Goal: Complete Application Form: Complete application form

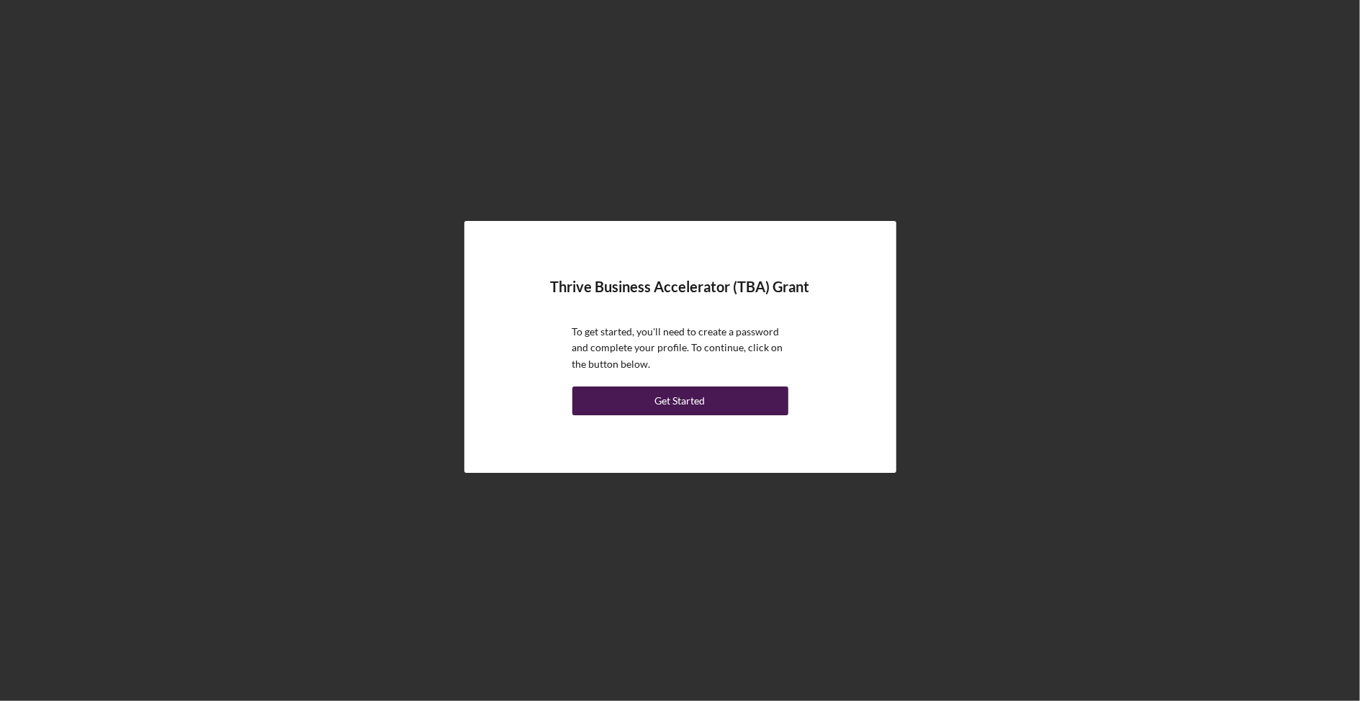
click at [729, 406] on button "Get Started" at bounding box center [680, 401] width 216 height 29
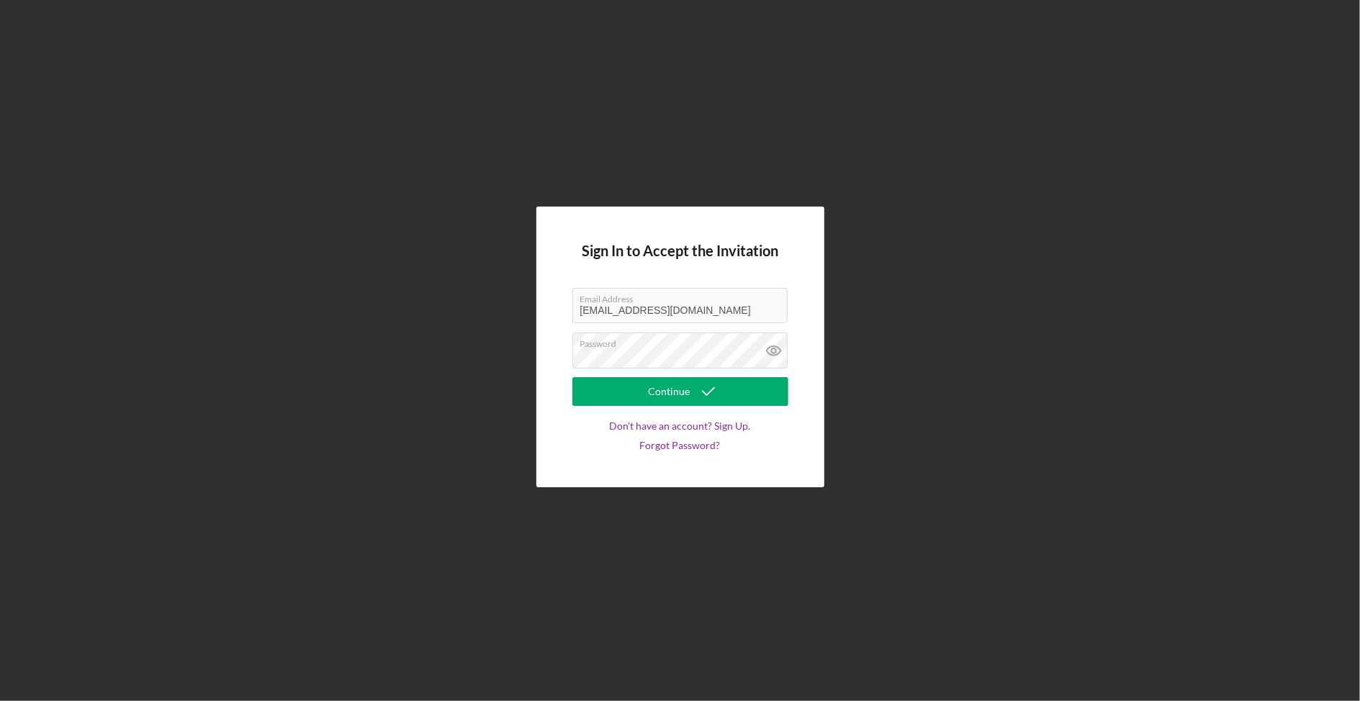
click at [679, 392] on button "Continue" at bounding box center [680, 391] width 216 height 29
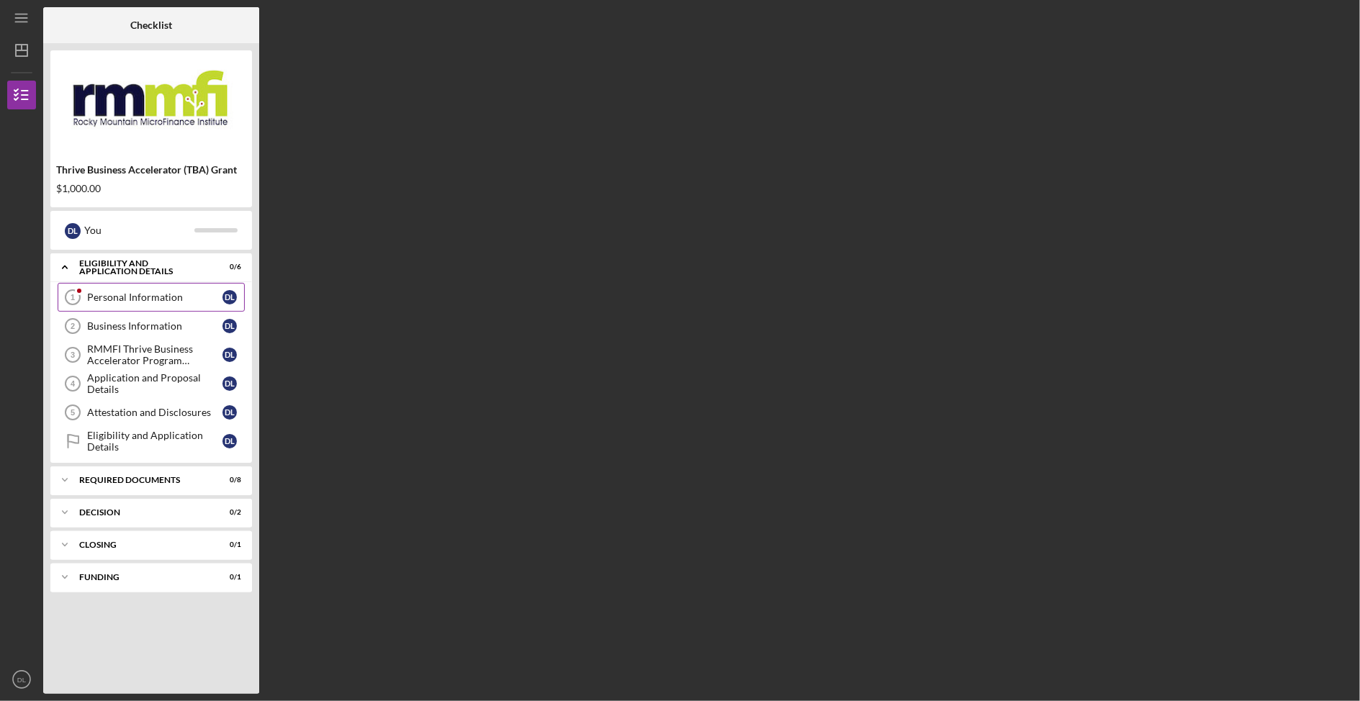
click at [154, 303] on div "Personal Information" at bounding box center [154, 298] width 135 height 12
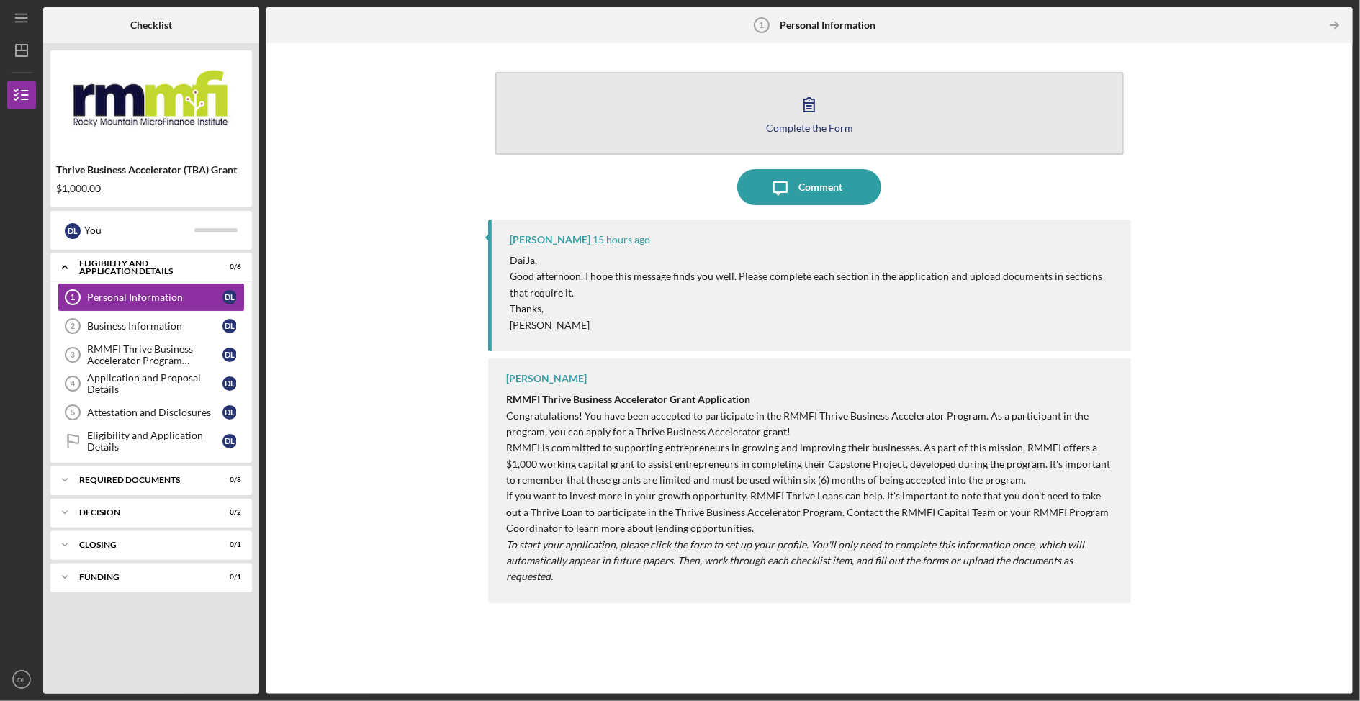
click at [807, 101] on icon "button" at bounding box center [809, 104] width 36 height 36
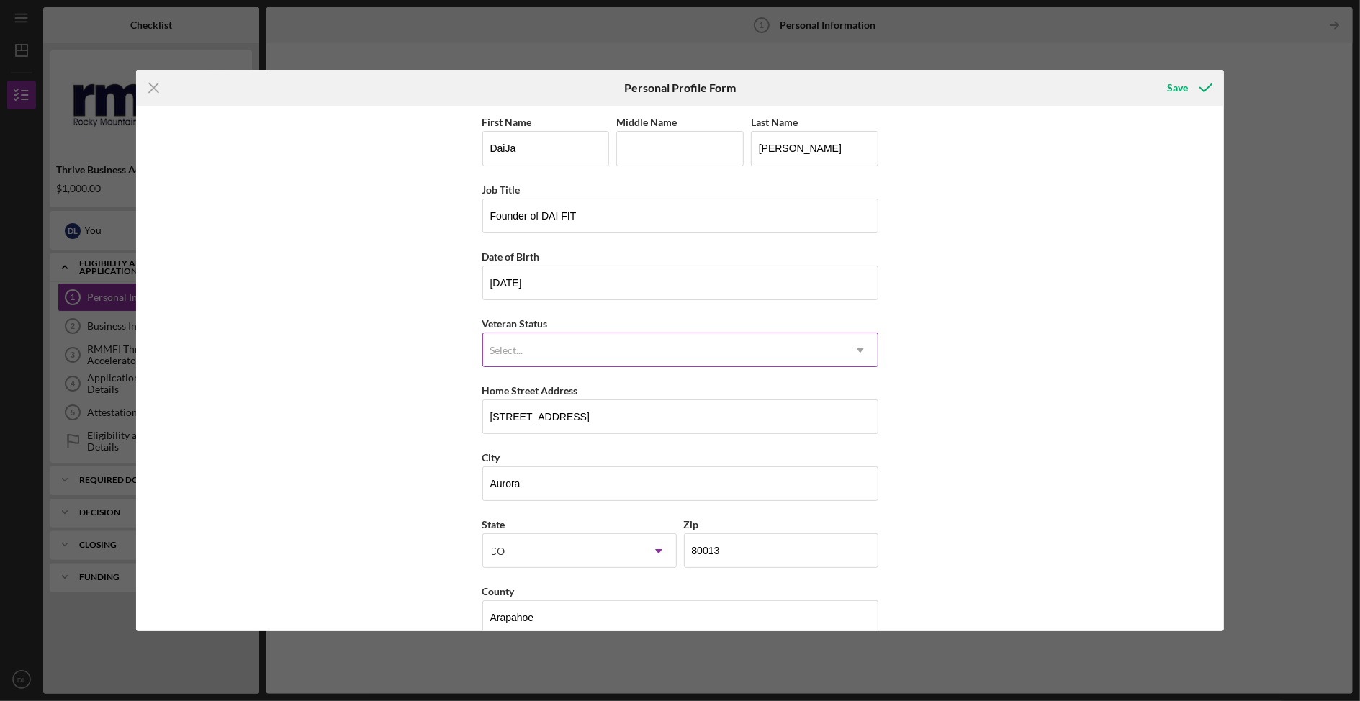
click at [587, 350] on div "Select..." at bounding box center [663, 350] width 360 height 33
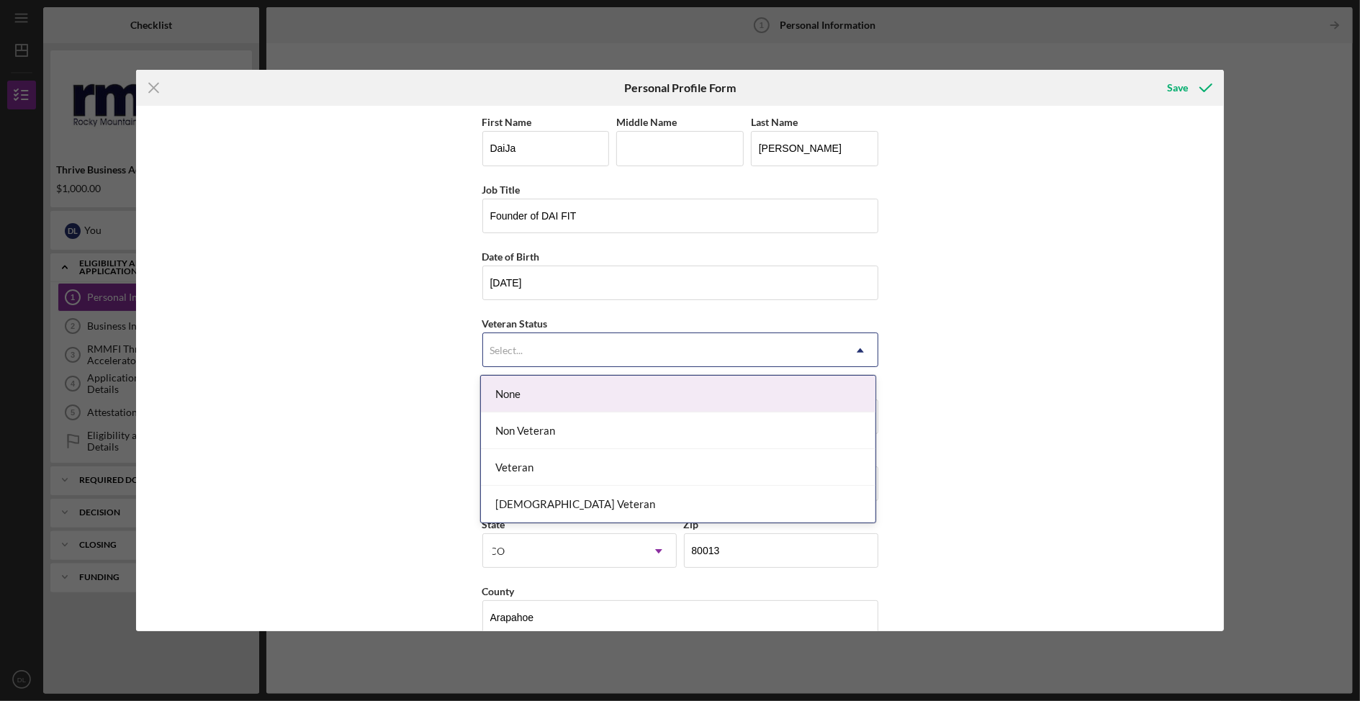
click at [574, 399] on div "None" at bounding box center [678, 394] width 394 height 37
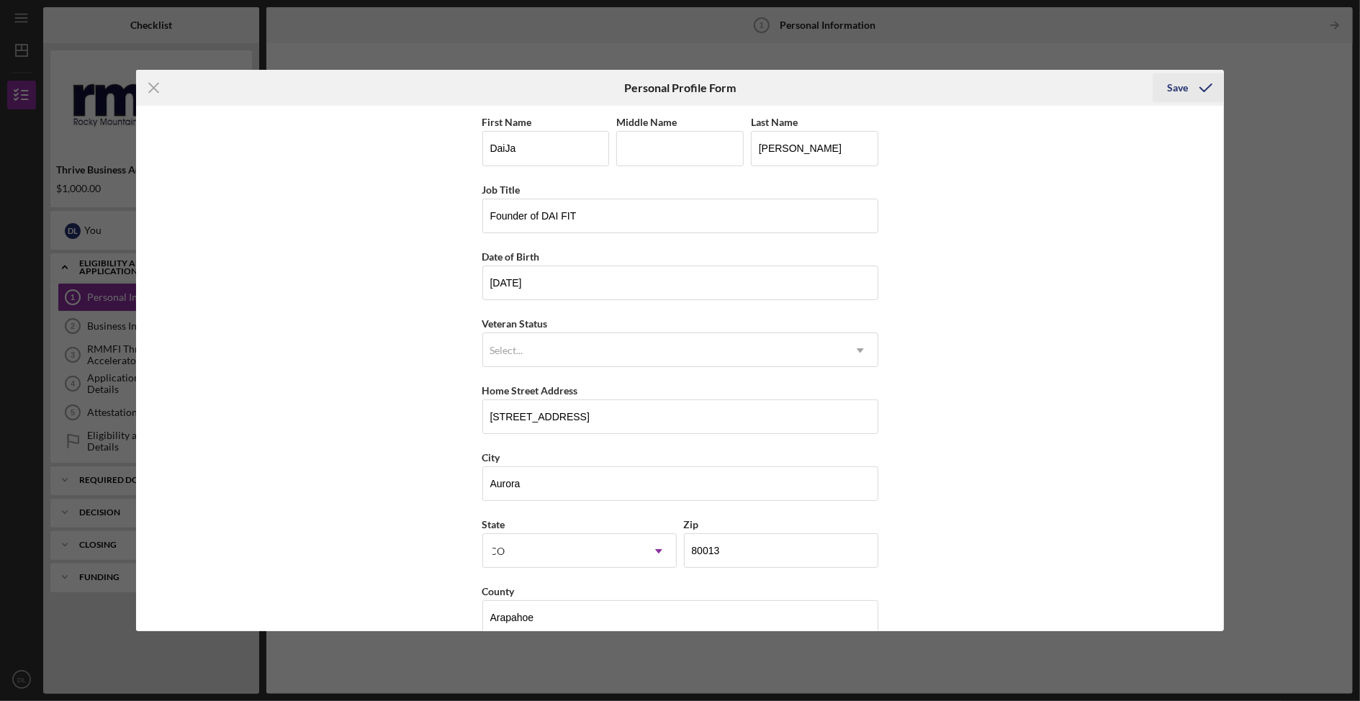
click at [1178, 89] on div "Save" at bounding box center [1177, 87] width 21 height 29
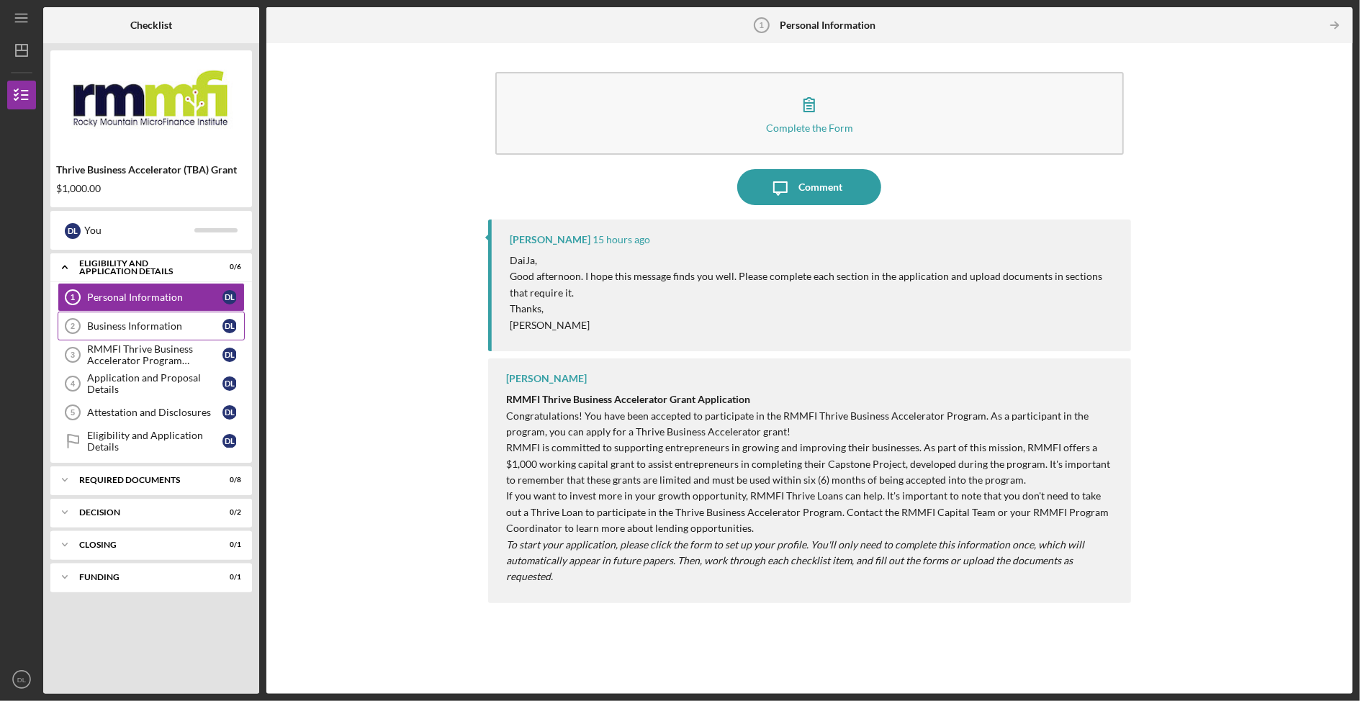
click at [148, 340] on link "Business Information 2 Business Information D L" at bounding box center [151, 326] width 187 height 29
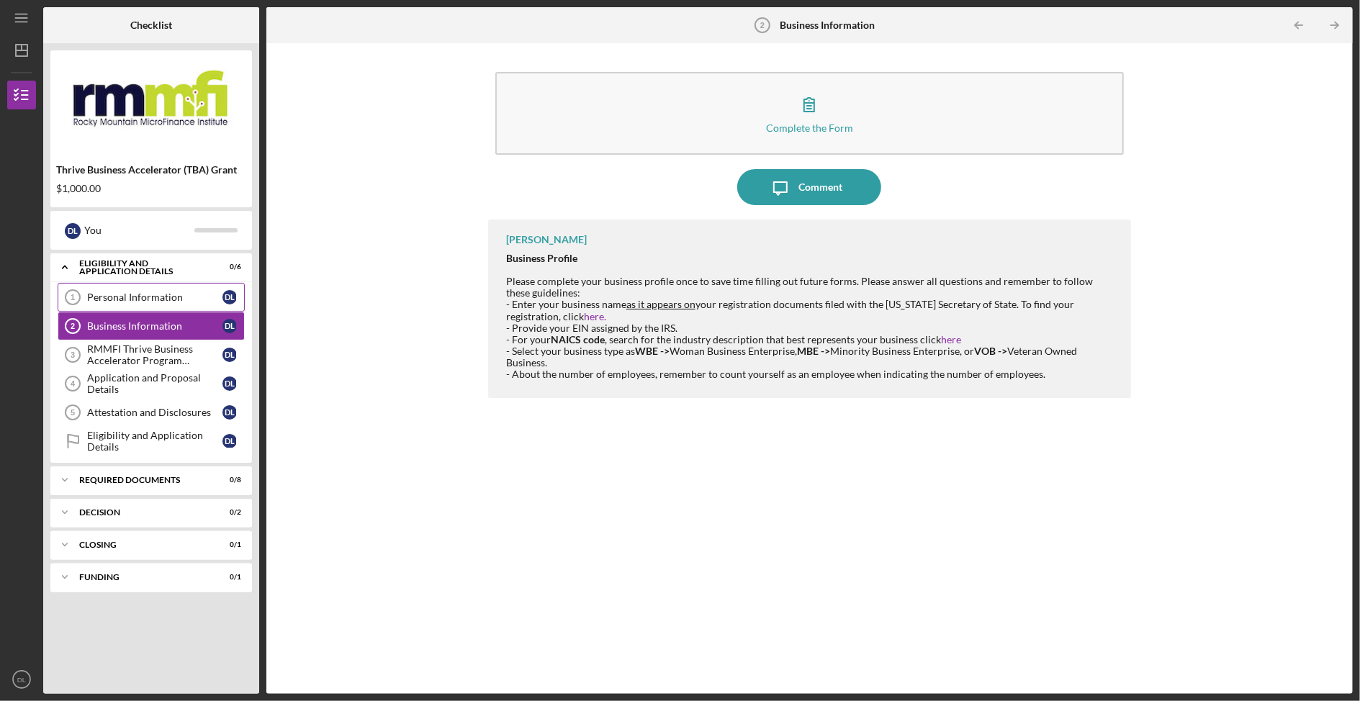
click at [139, 312] on link "Personal Information 1 Personal Information D L" at bounding box center [151, 297] width 187 height 29
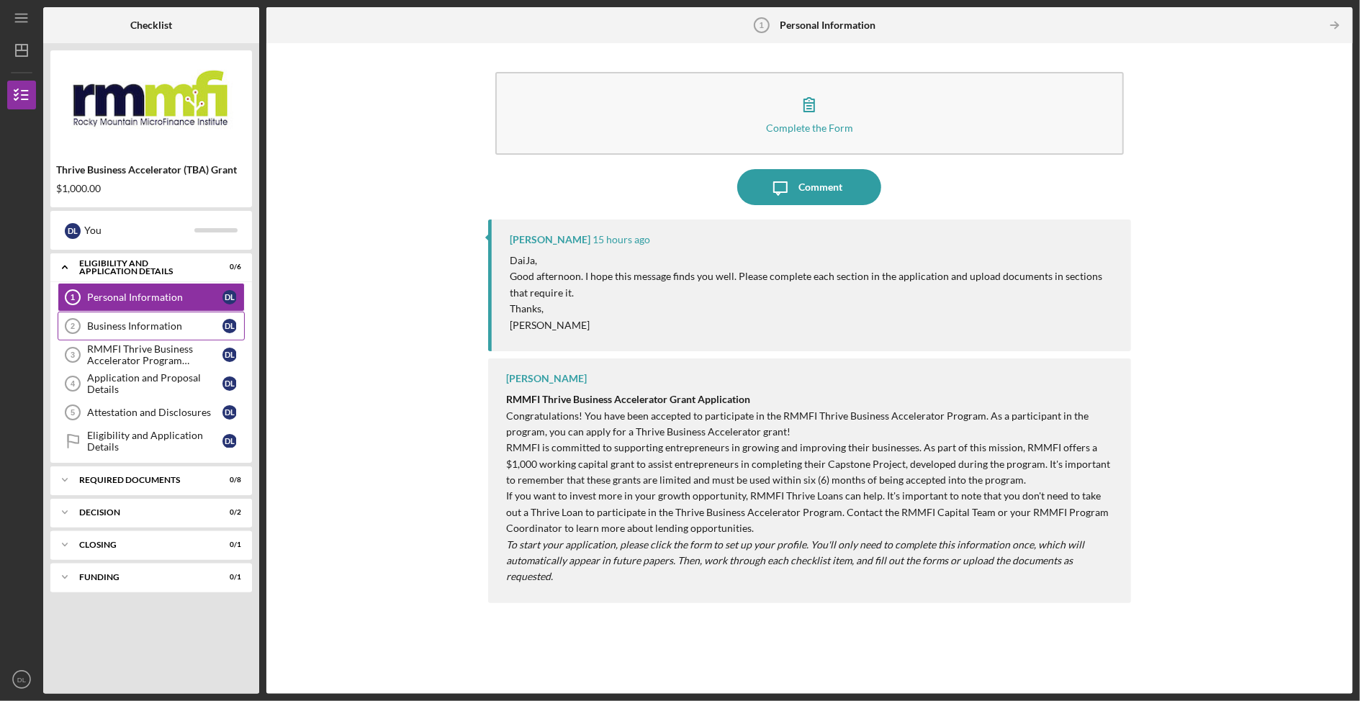
click at [171, 332] on div "Business Information" at bounding box center [154, 326] width 135 height 12
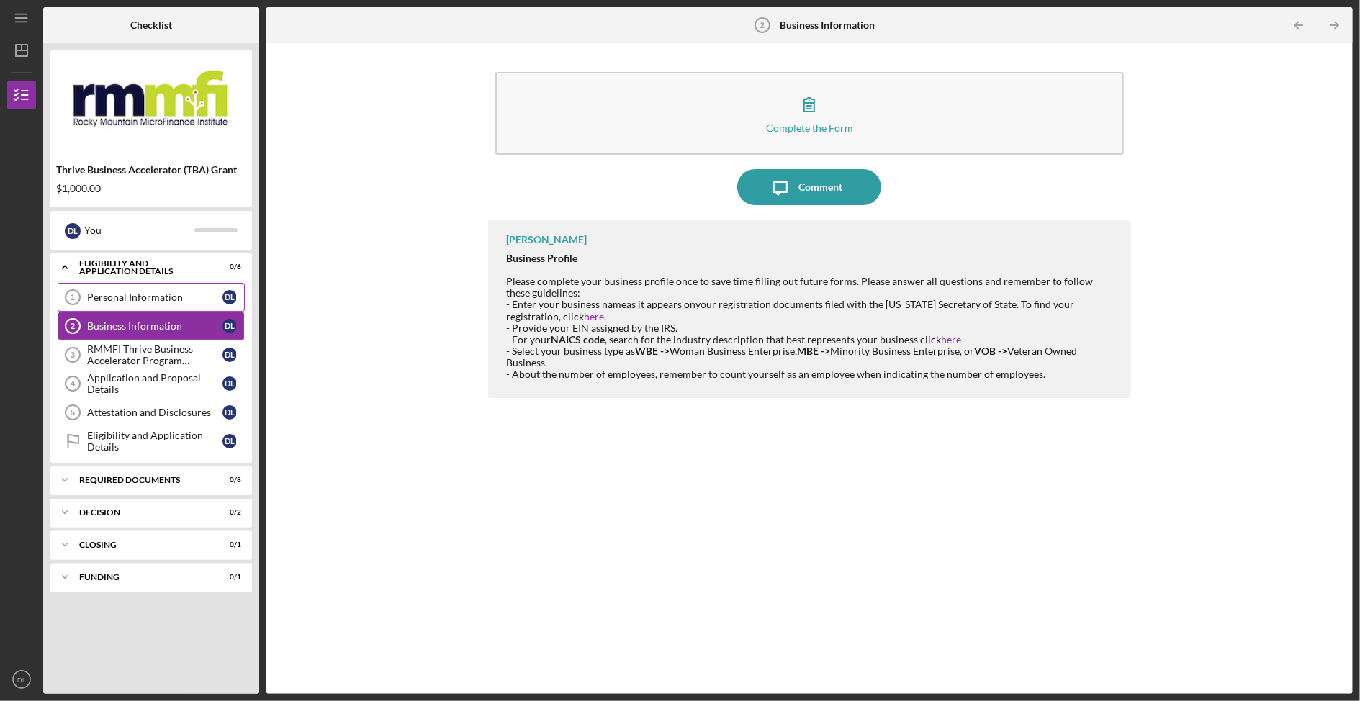
click at [173, 303] on div "Personal Information" at bounding box center [154, 298] width 135 height 12
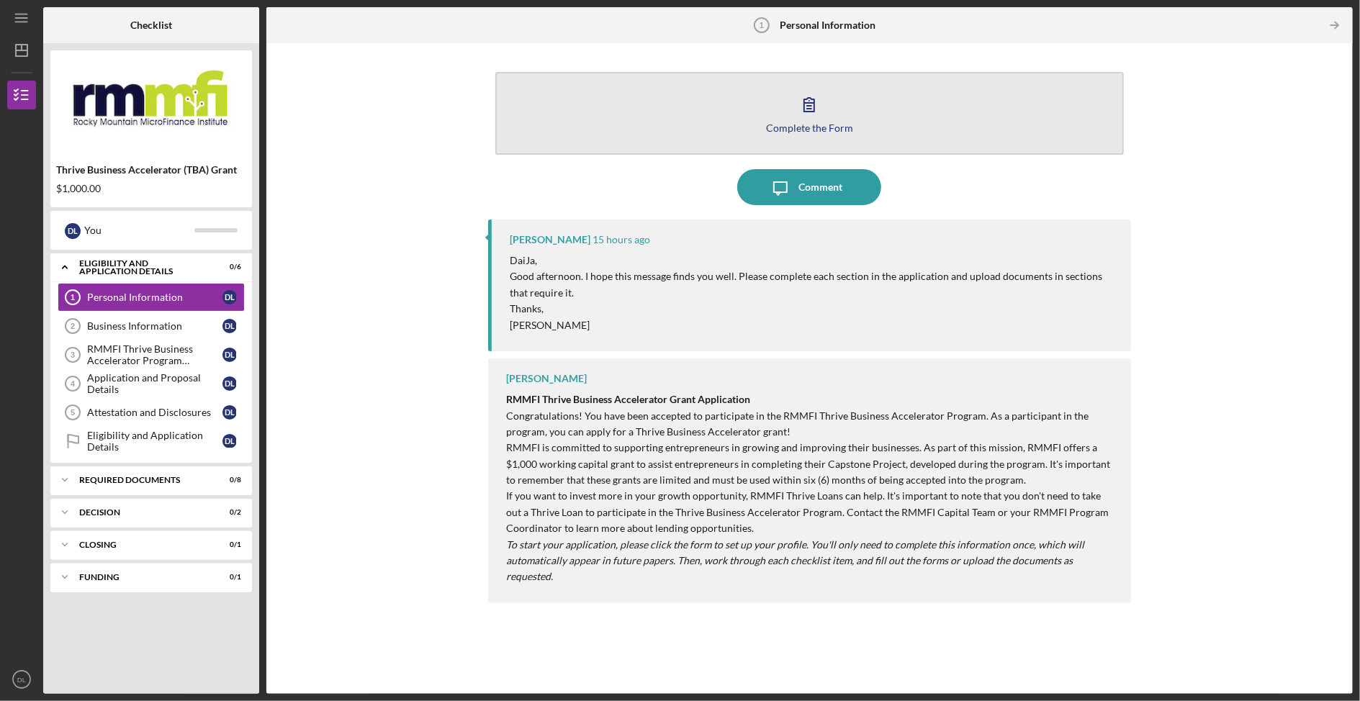
click at [779, 125] on div "Complete the Form" at bounding box center [809, 127] width 87 height 11
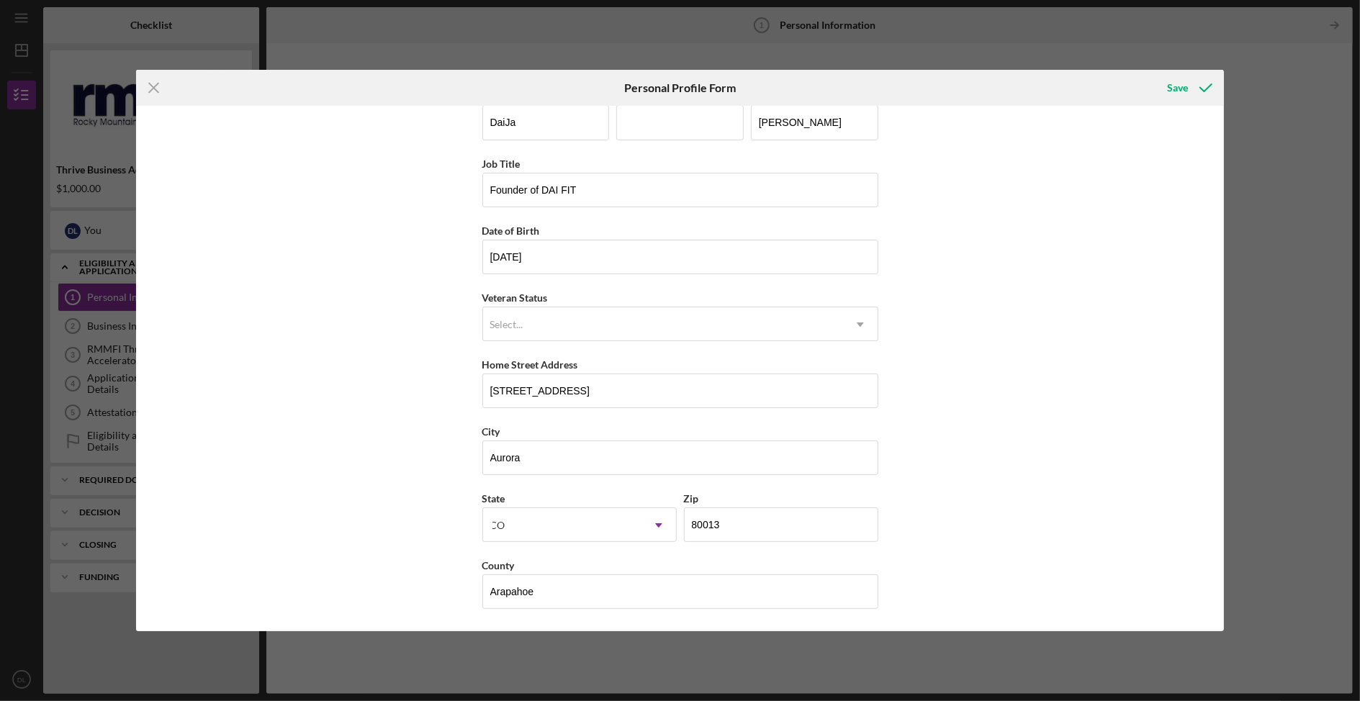
scroll to position [32, 0]
click at [1181, 87] on div "Save" at bounding box center [1177, 87] width 21 height 29
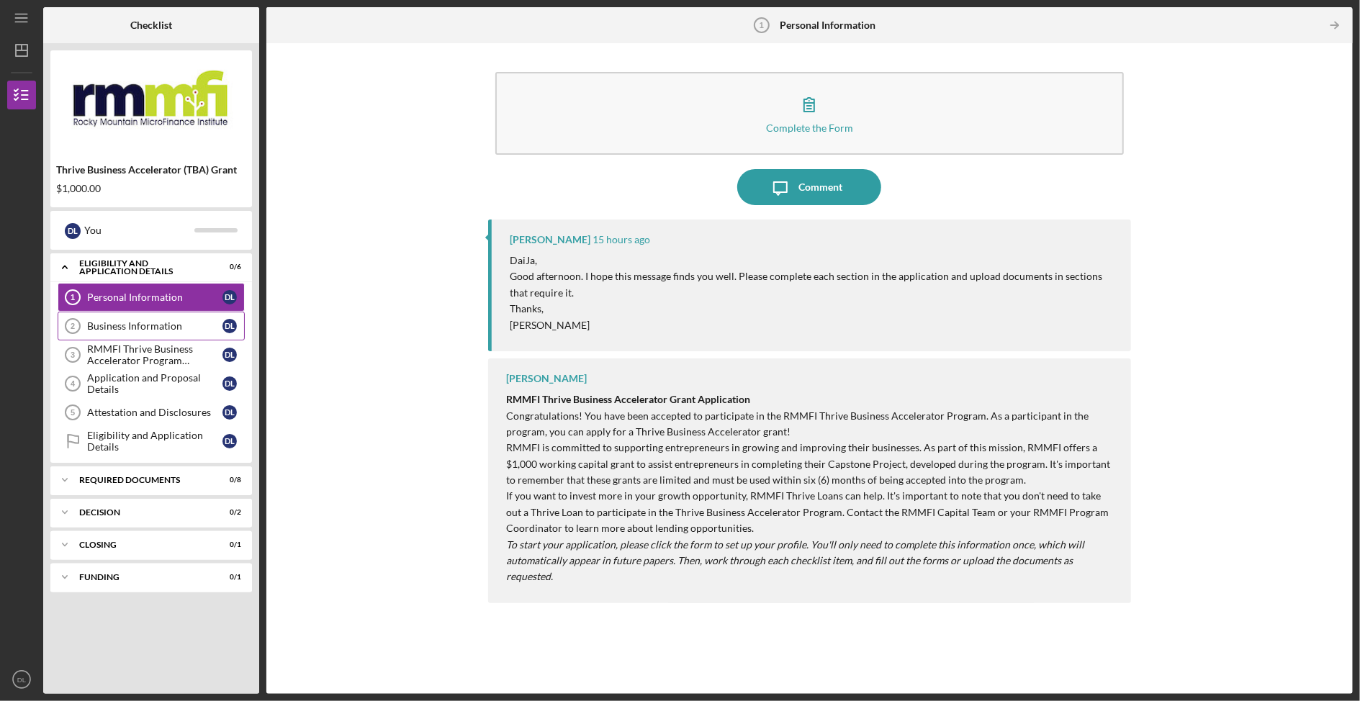
click at [141, 332] on div "Business Information" at bounding box center [154, 326] width 135 height 12
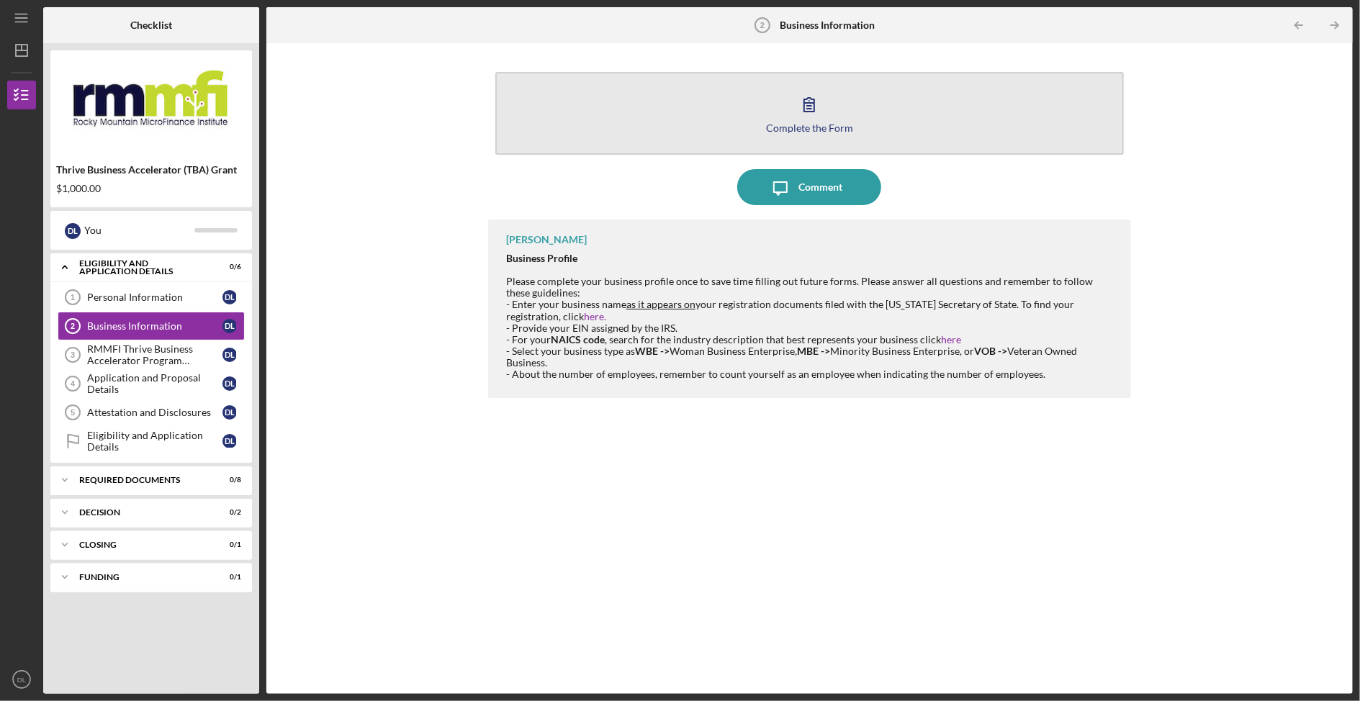
click at [808, 96] on icon "button" at bounding box center [809, 104] width 36 height 36
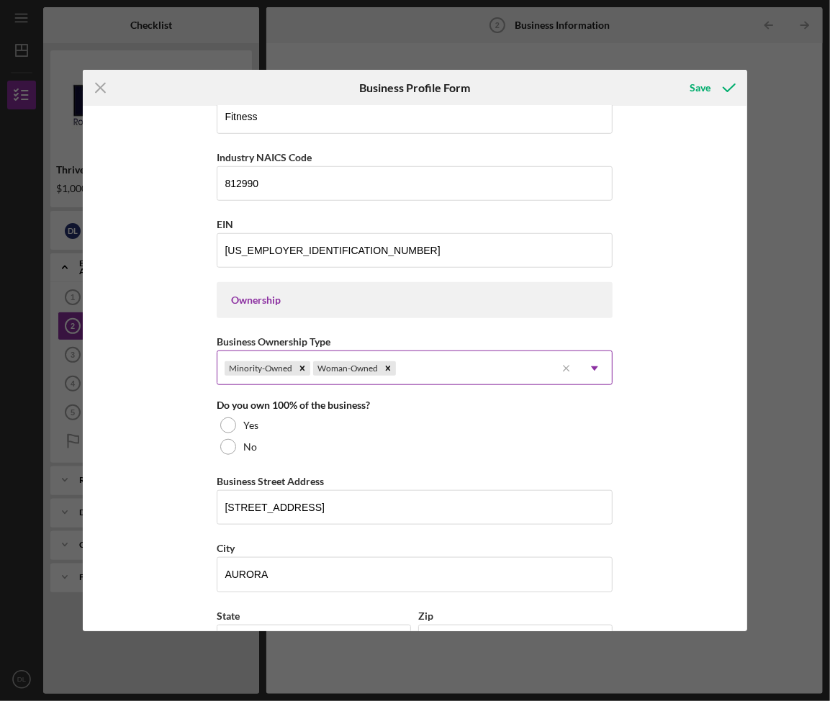
scroll to position [514, 0]
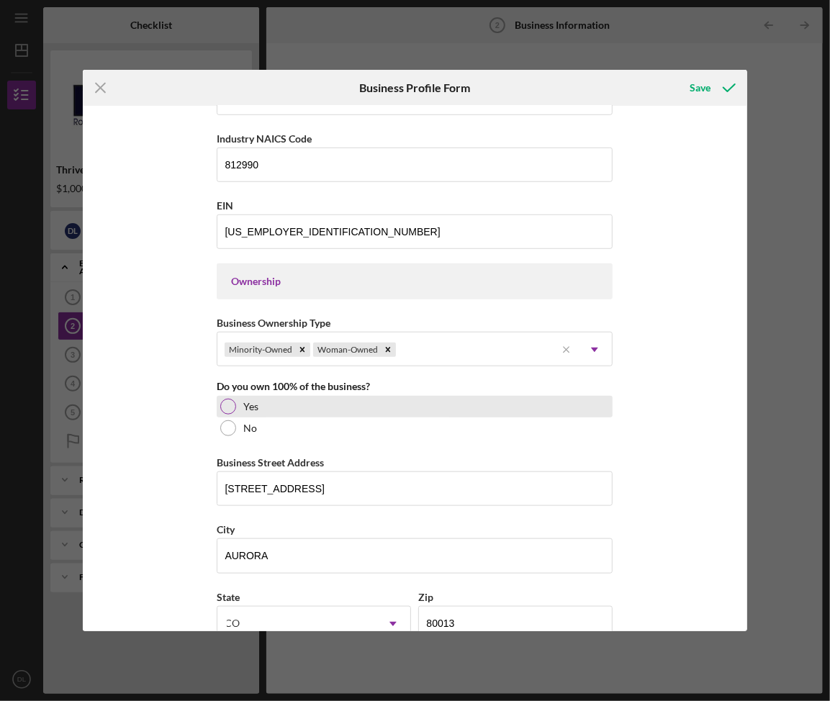
click at [269, 412] on div "Yes" at bounding box center [415, 407] width 396 height 22
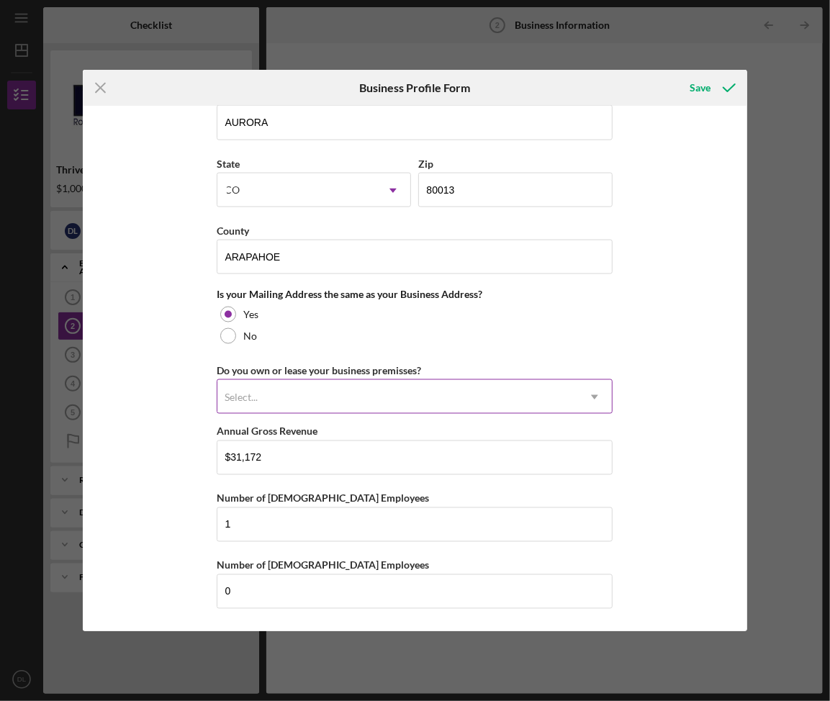
scroll to position [962, 0]
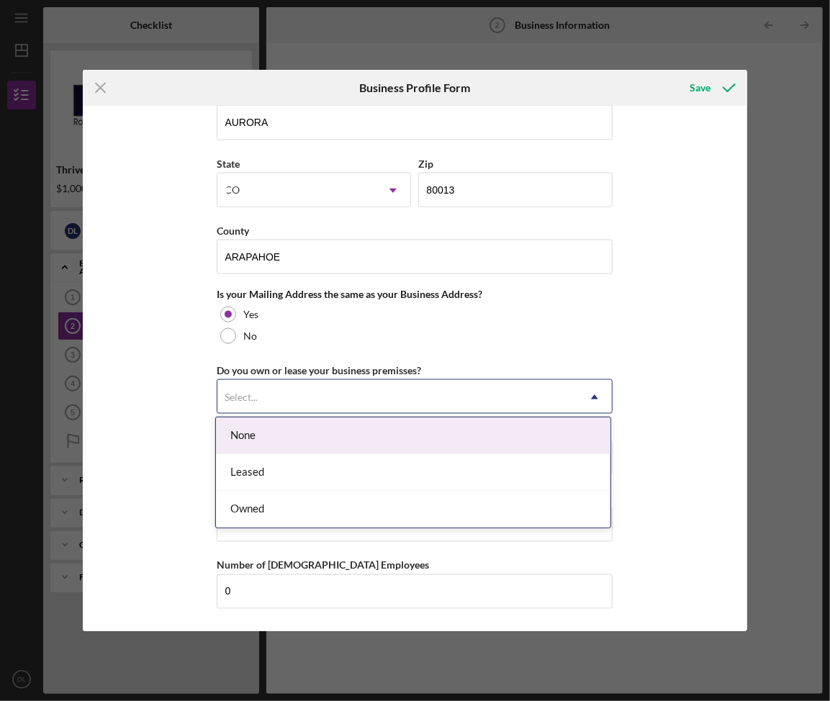
click at [266, 405] on div "Select..." at bounding box center [397, 397] width 360 height 33
click at [265, 443] on div "None" at bounding box center [413, 435] width 394 height 37
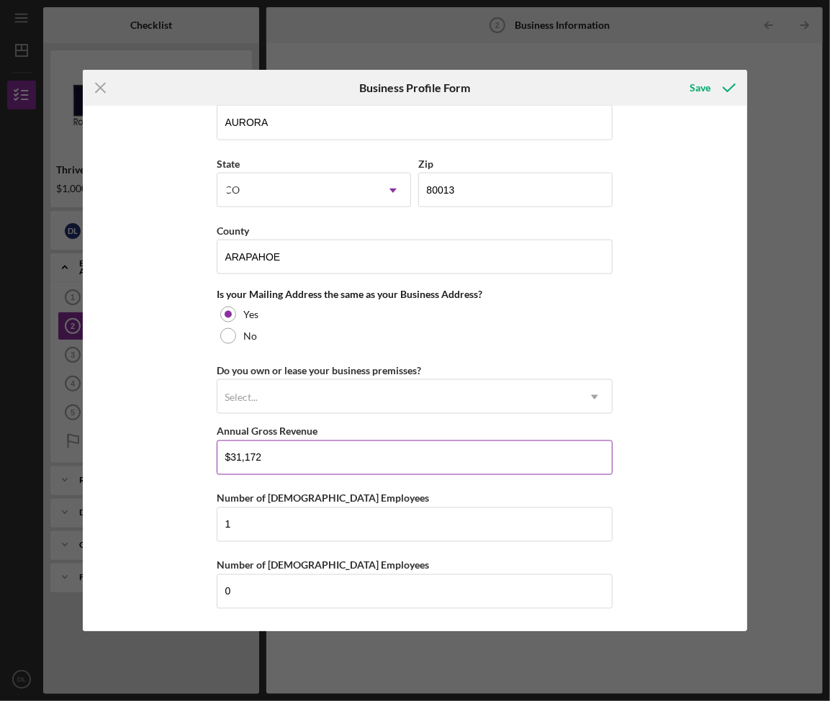
drag, startPoint x: 327, startPoint y: 470, endPoint x: 232, endPoint y: 456, distance: 96.0
click at [232, 456] on input "$31,172" at bounding box center [415, 458] width 396 height 35
type input "$3"
click at [189, 514] on div "Business Name DAI FIT Inc DBA DAI FIT Business Start Date [DATE] Legal Structur…" at bounding box center [415, 368] width 664 height 525
click at [701, 84] on div "Save" at bounding box center [700, 87] width 21 height 29
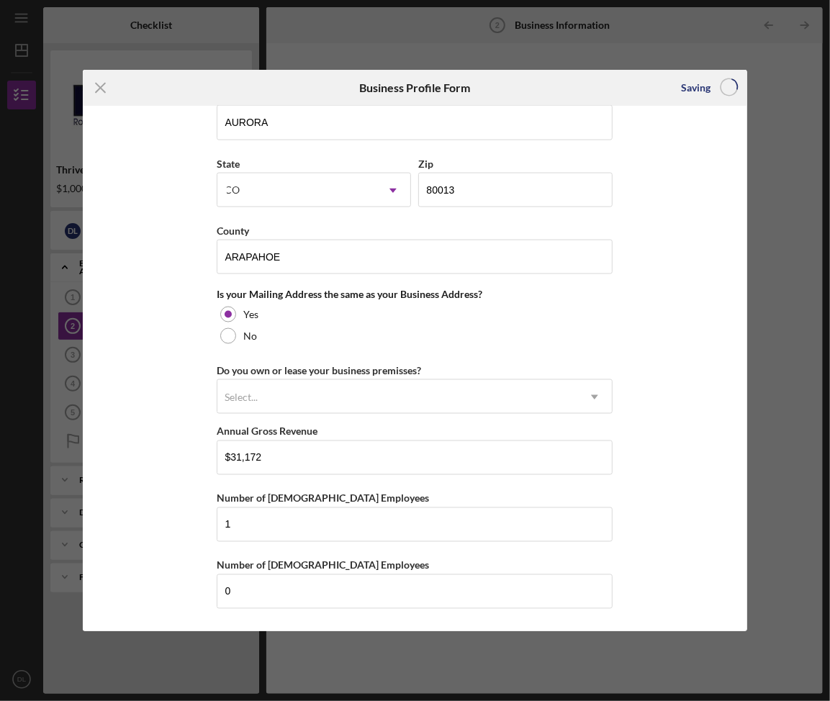
type input "$40,721"
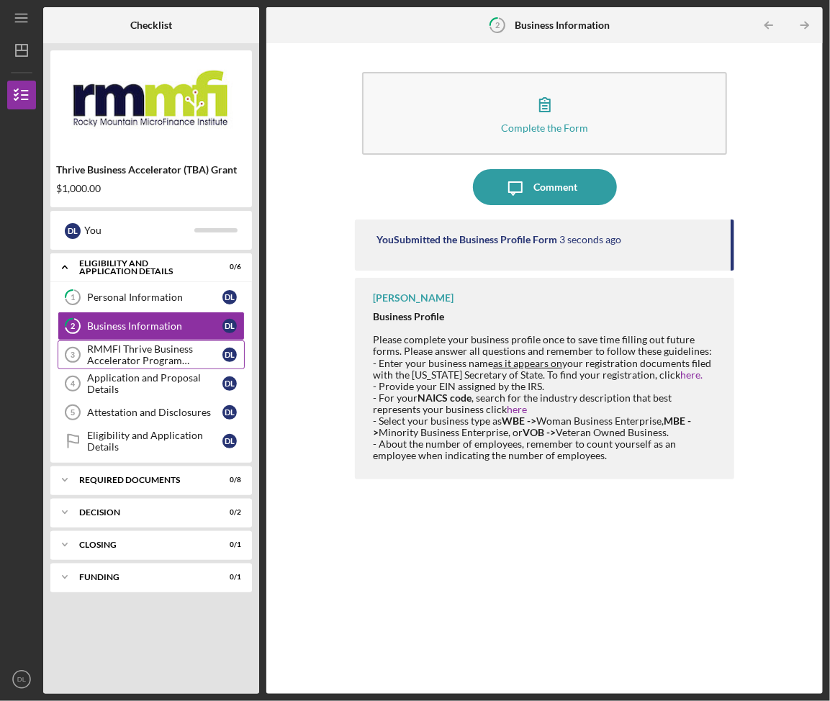
click at [153, 366] on div "RMMFI Thrive Business Accelerator Program Participation" at bounding box center [154, 354] width 135 height 23
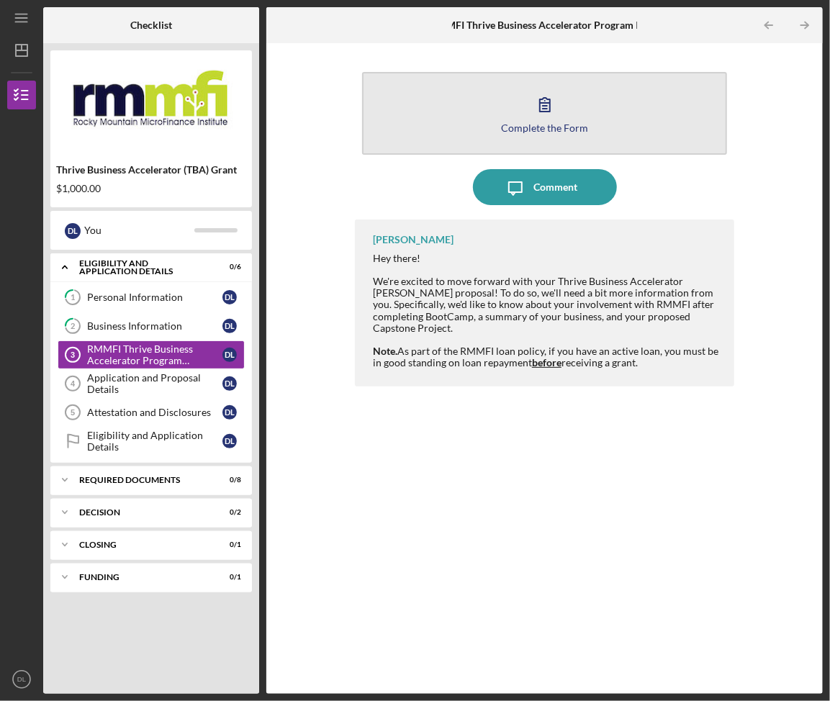
click at [527, 113] on button "Complete the Form Form" at bounding box center [544, 113] width 365 height 83
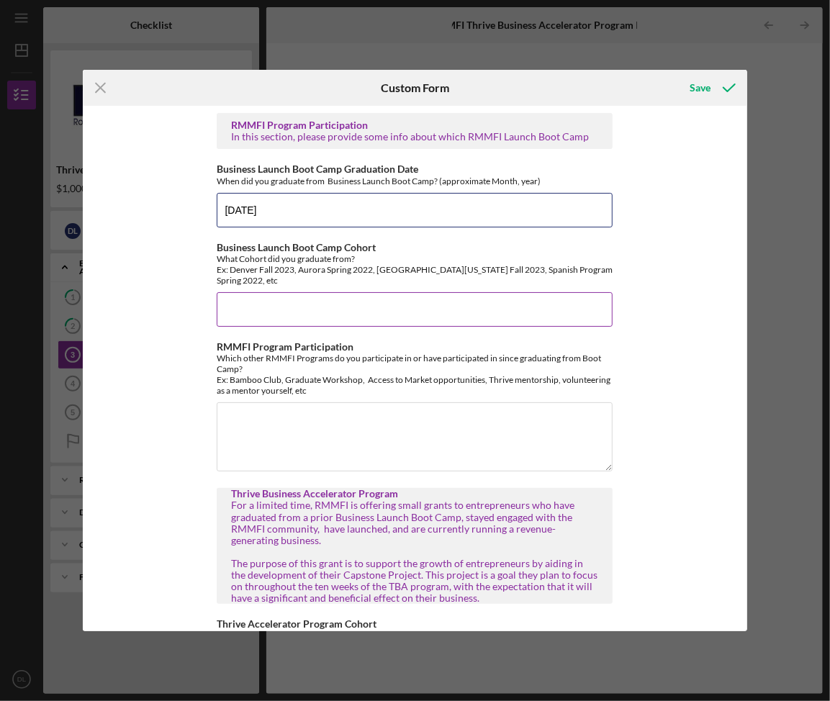
type input "[DATE]"
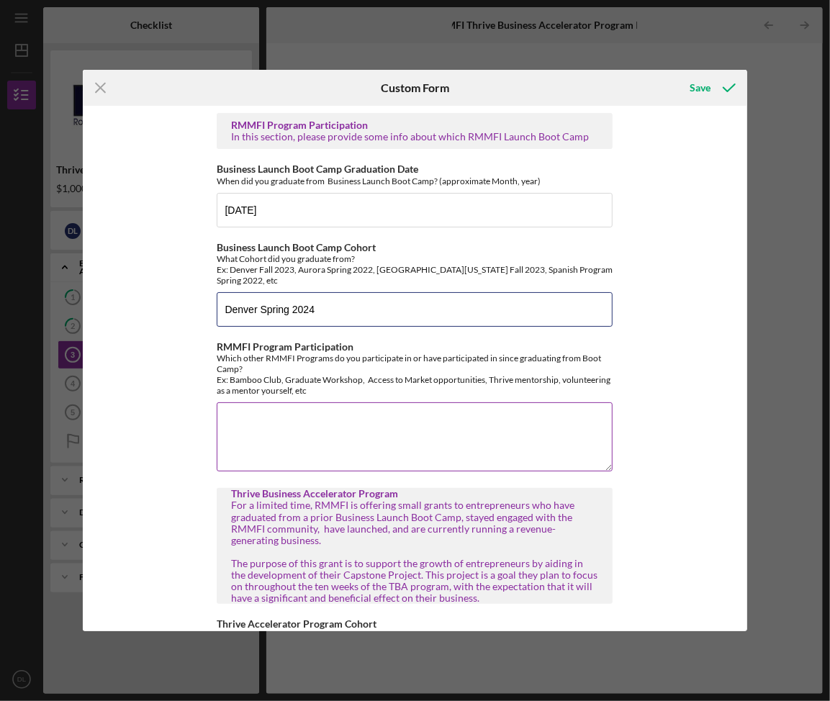
type input "Denver Spring 2024"
click at [282, 424] on textarea "RMMFI Program Participation" at bounding box center [415, 436] width 396 height 69
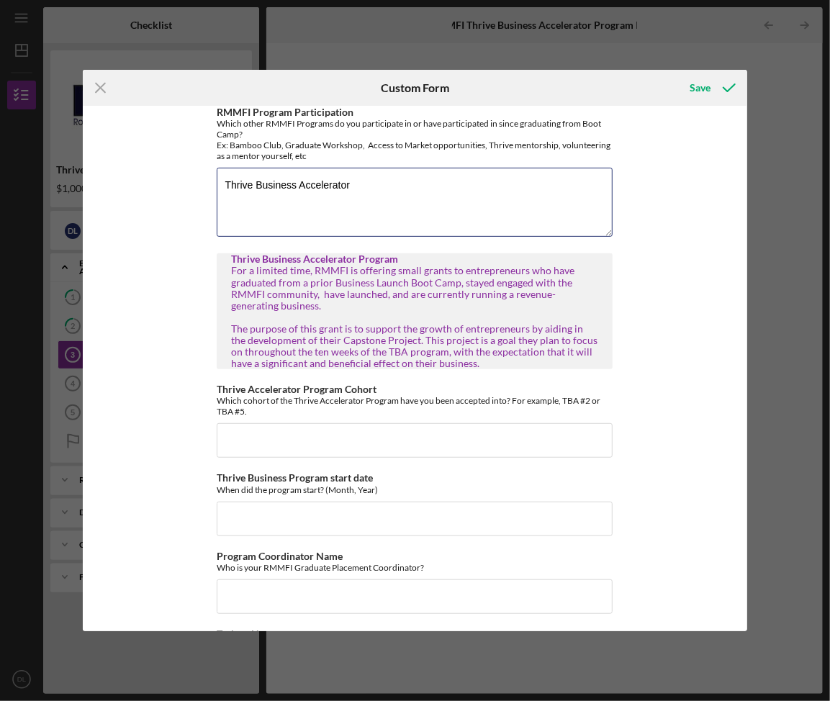
scroll to position [292, 0]
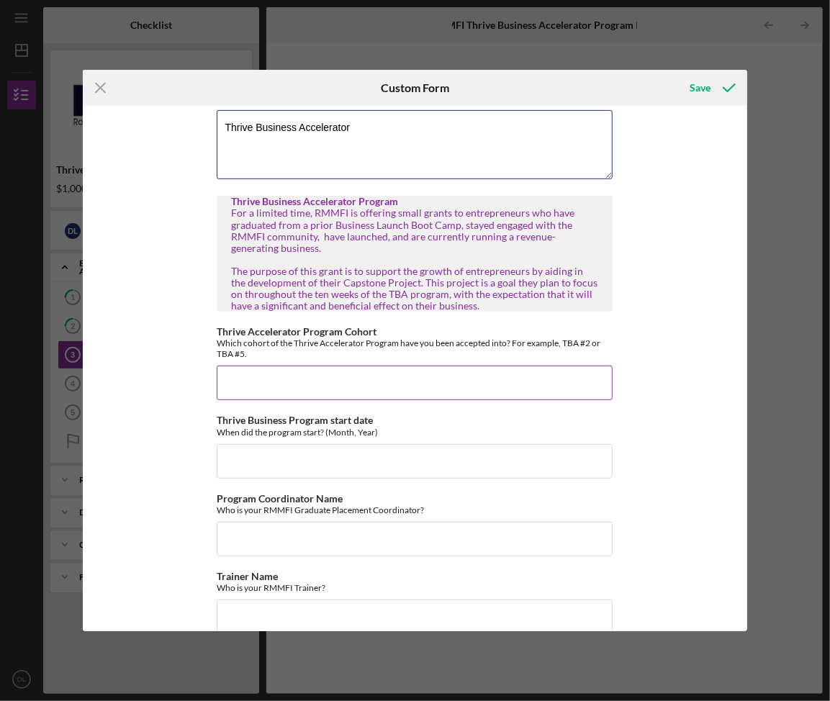
type textarea "Thrive Business Accelerator"
click at [441, 376] on input "Thrive Accelerator Program Cohort" at bounding box center [415, 383] width 396 height 35
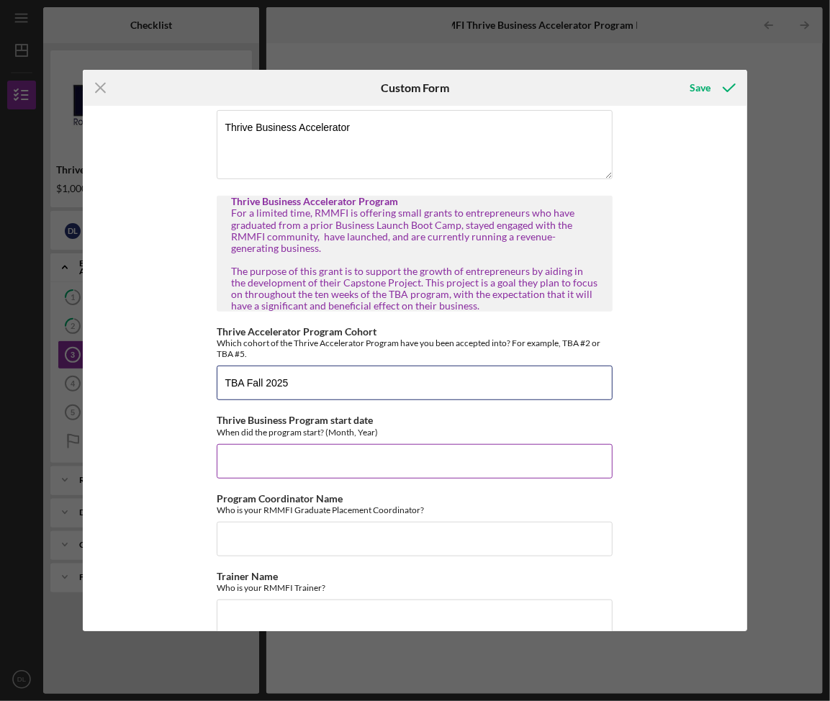
type input "TBA Fall 2025"
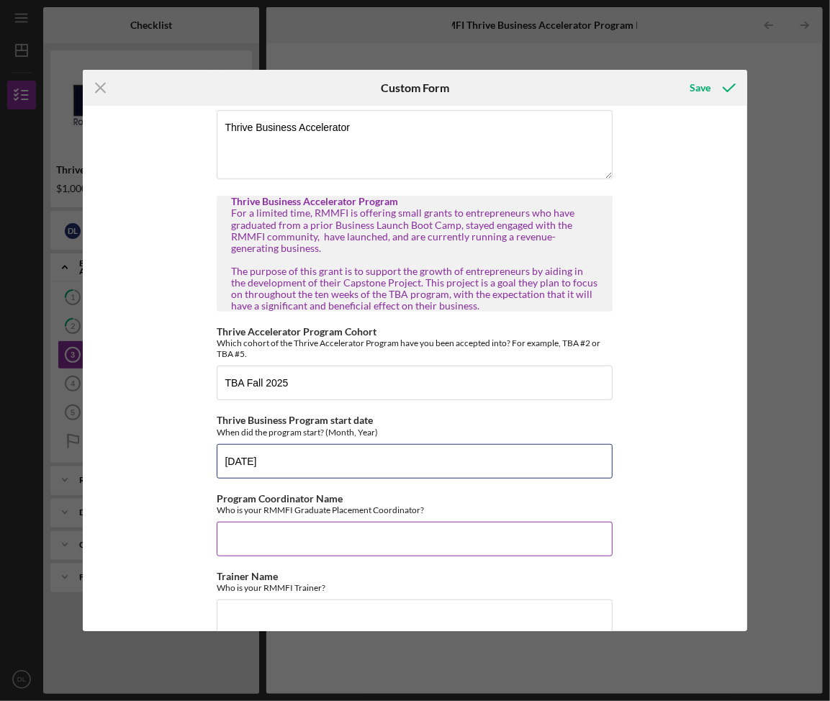
type input "[DATE]"
paste input "[PERSON_NAME]"
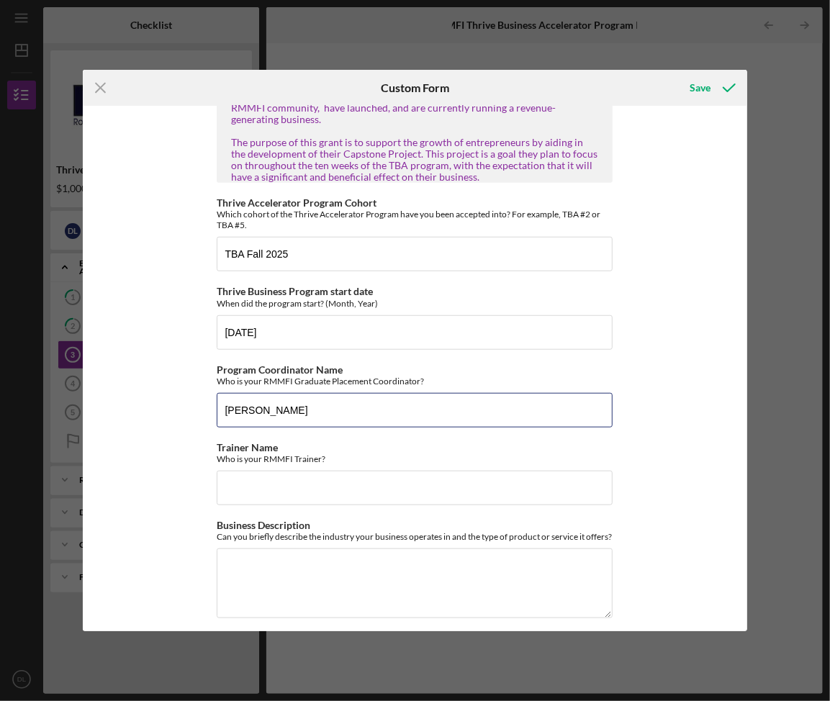
scroll to position [422, 0]
type input "[PERSON_NAME]"
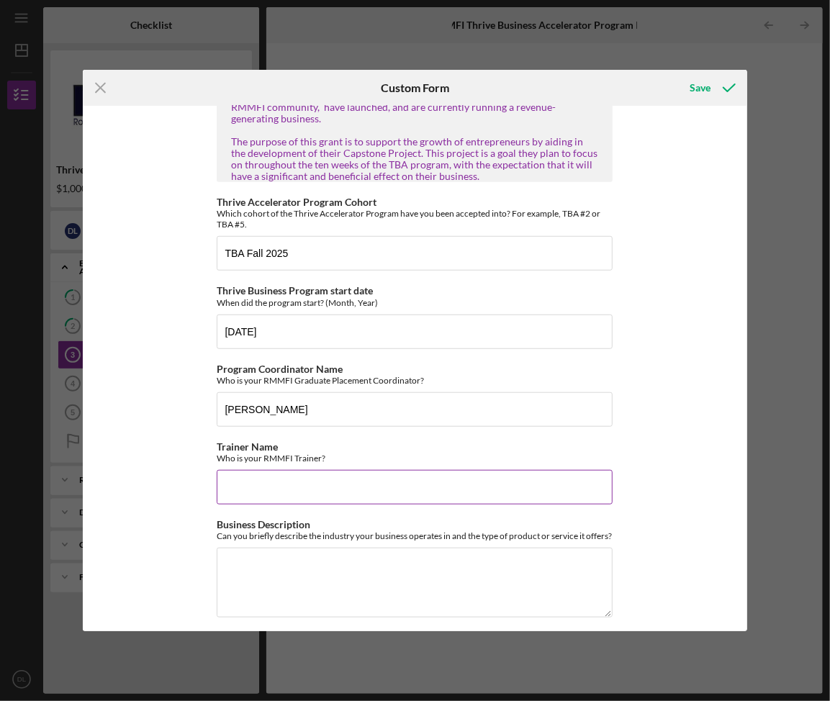
paste input "[PERSON_NAME]"
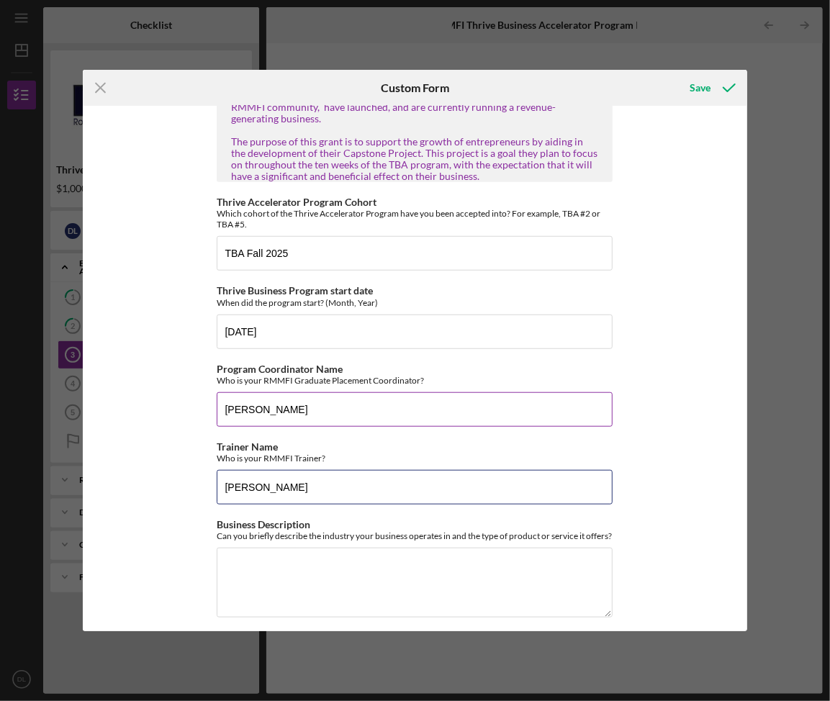
type input "[PERSON_NAME]"
drag, startPoint x: 343, startPoint y: 395, endPoint x: 386, endPoint y: 407, distance: 44.9
click at [386, 410] on input "[PERSON_NAME]" at bounding box center [415, 409] width 396 height 35
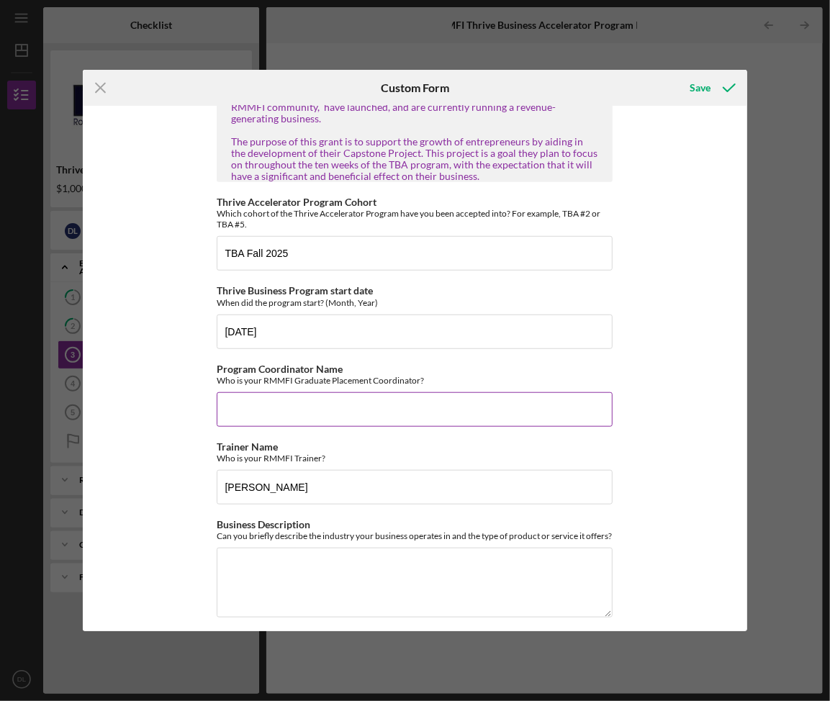
paste input "[PERSON_NAME]"
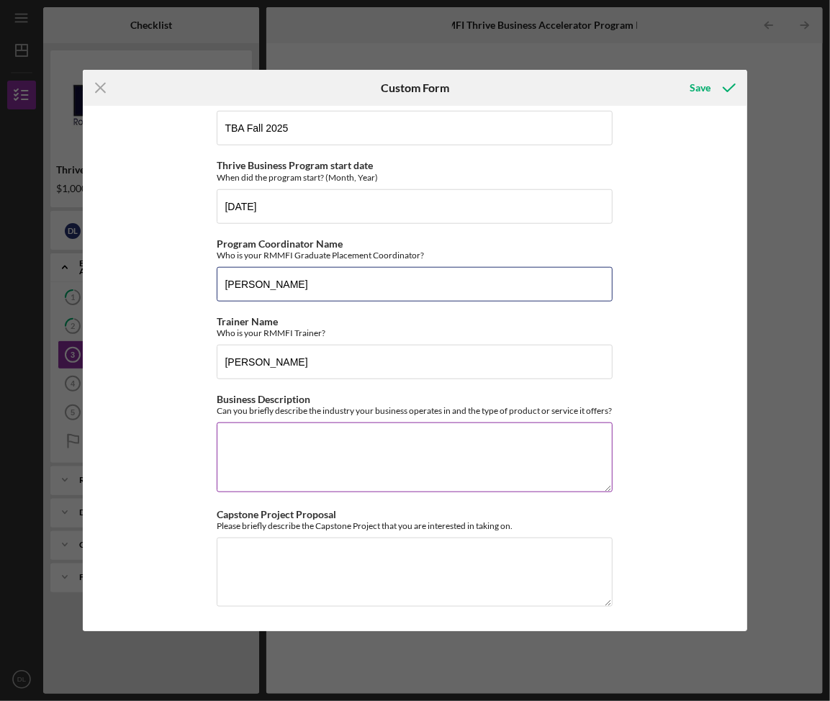
scroll to position [554, 0]
type input "[PERSON_NAME]"
click at [308, 469] on textarea "Business Description" at bounding box center [415, 457] width 396 height 69
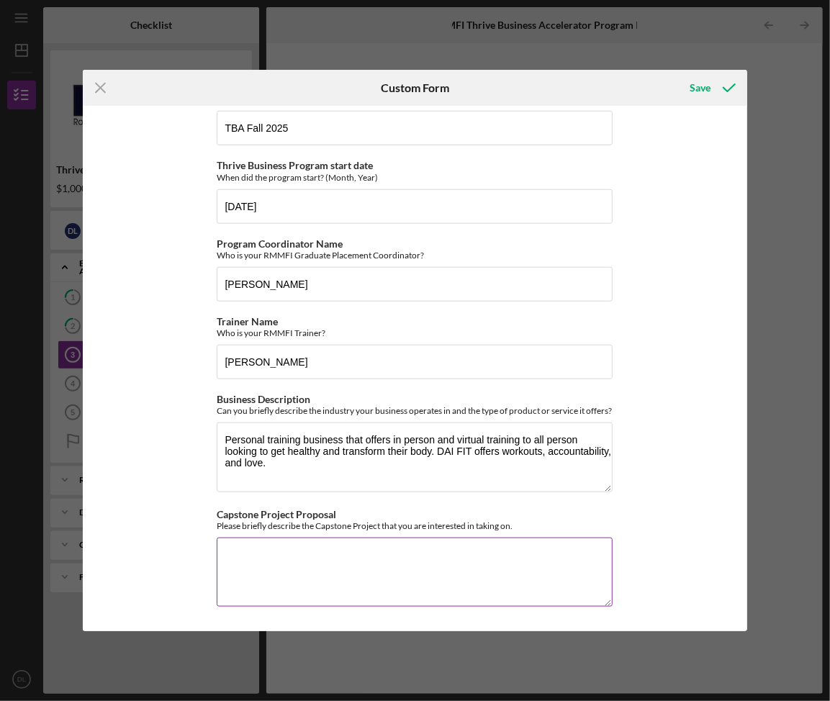
click at [304, 570] on textarea "Capstone Project Proposal" at bounding box center [415, 572] width 396 height 69
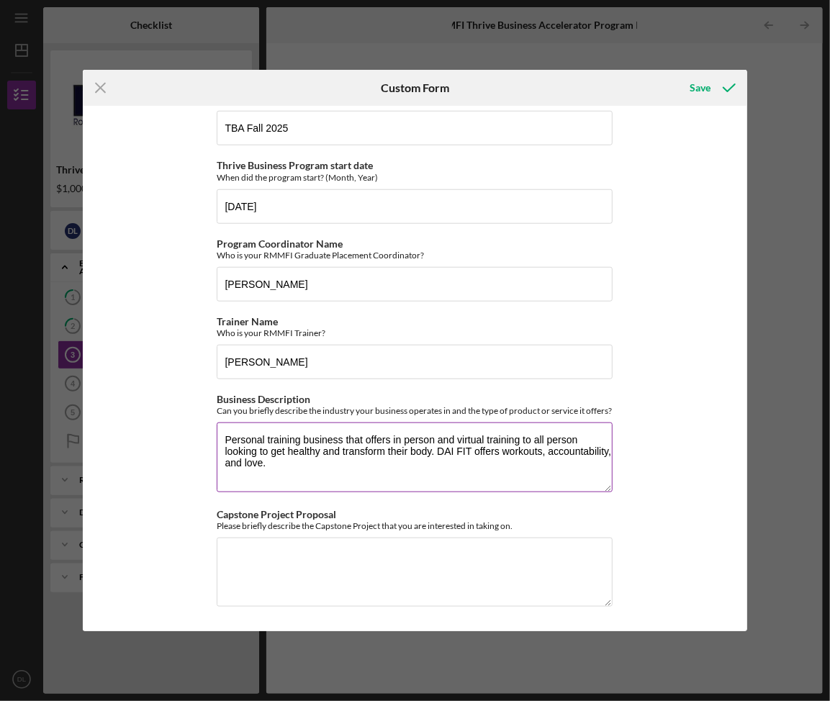
click at [366, 461] on textarea "Personal training business that offers in person and virtual training to all pe…" at bounding box center [415, 457] width 396 height 69
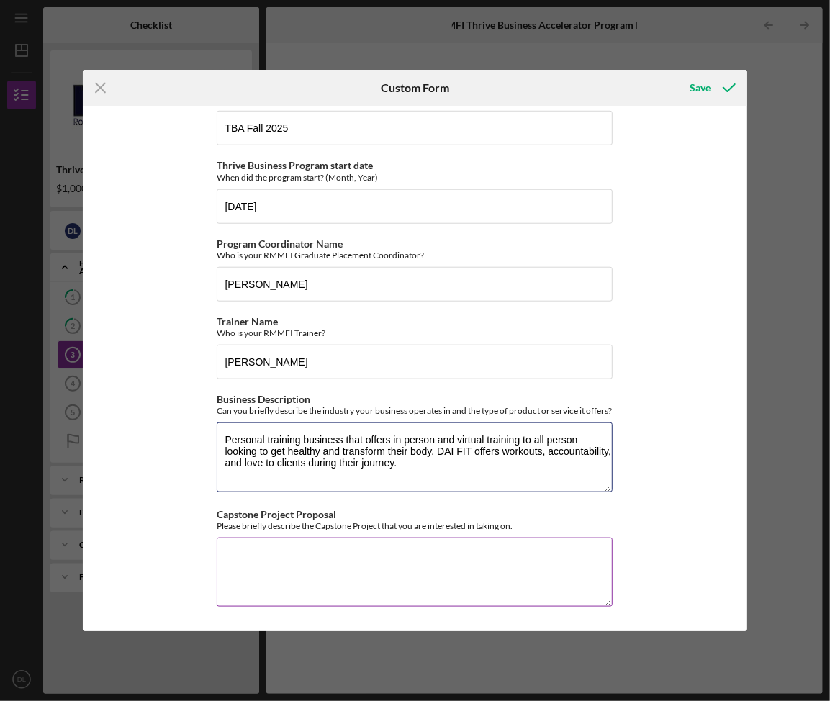
type textarea "Personal training business that offers in person and virtual training to all pe…"
click at [306, 583] on textarea "Capstone Project Proposal" at bounding box center [415, 572] width 396 height 69
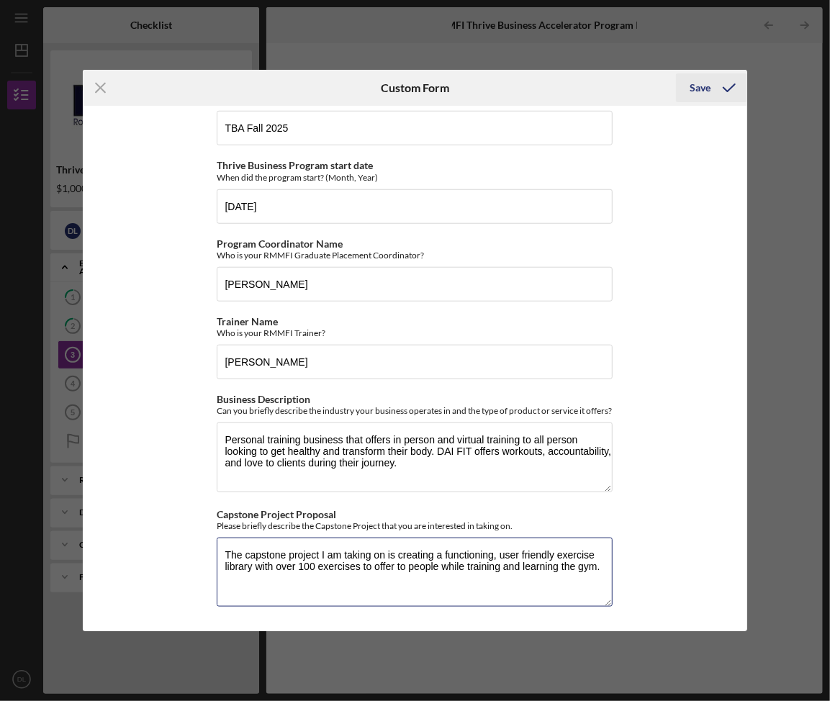
type textarea "The capstone project I am taking on is creating a functioning, user friendly ex…"
click at [697, 91] on div "Save" at bounding box center [700, 87] width 21 height 29
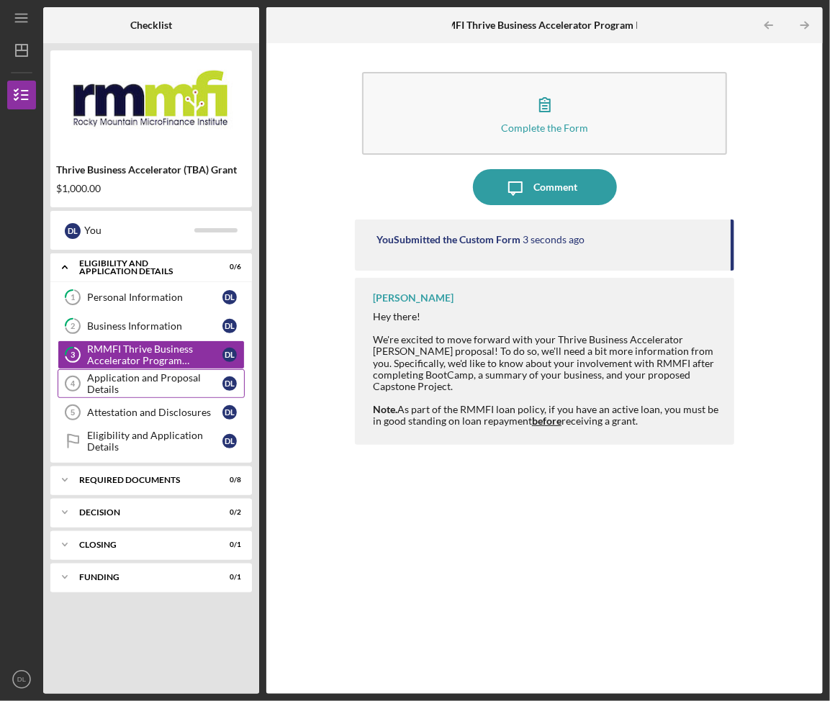
click at [150, 395] on div "Application and Proposal Details" at bounding box center [154, 383] width 135 height 23
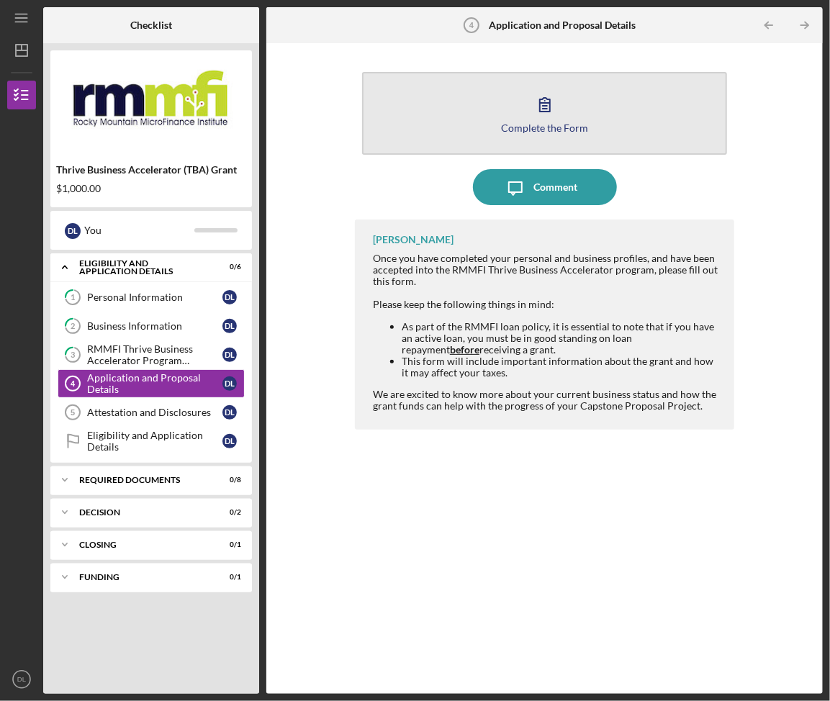
click at [485, 130] on button "Complete the Form Form" at bounding box center [544, 113] width 365 height 83
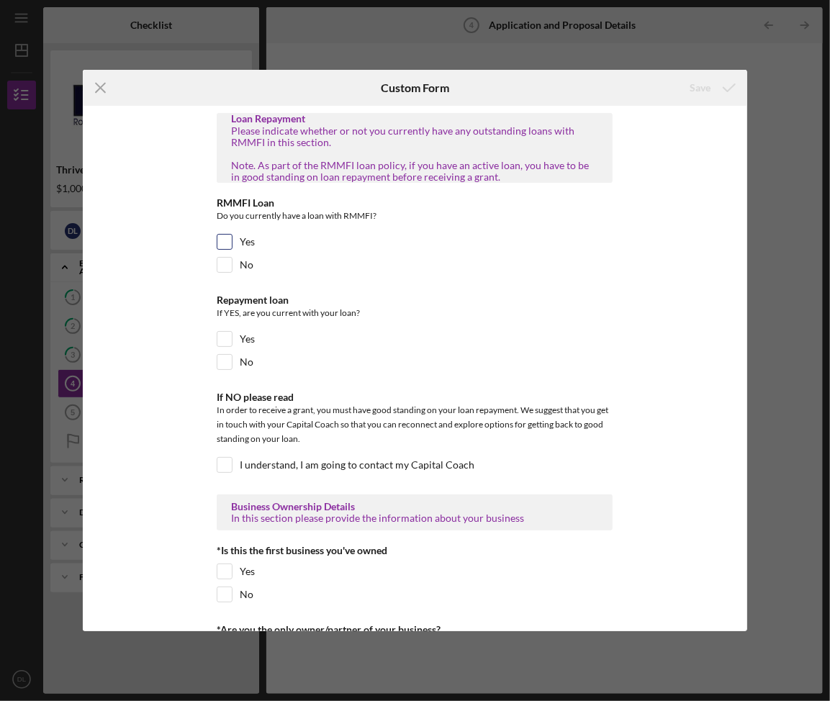
click at [240, 236] on label "Yes" at bounding box center [247, 242] width 15 height 14
click at [232, 236] on input "Yes" at bounding box center [224, 242] width 14 height 14
checkbox input "true"
click at [225, 340] on input "Yes" at bounding box center [224, 339] width 14 height 14
checkbox input "true"
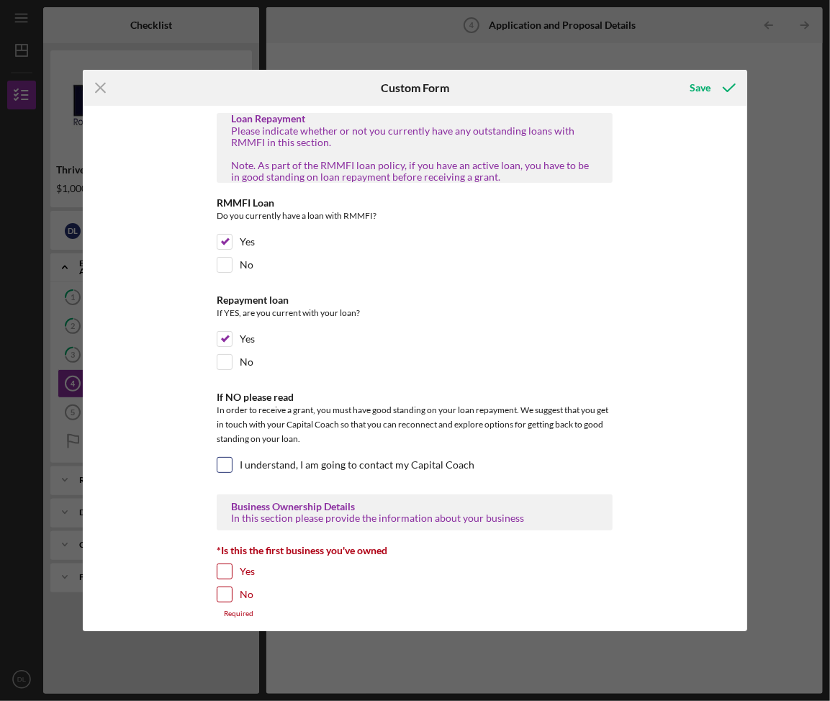
click at [220, 471] on input "I understand, I am going to contact my Capital Coach" at bounding box center [224, 465] width 14 height 14
checkbox input "true"
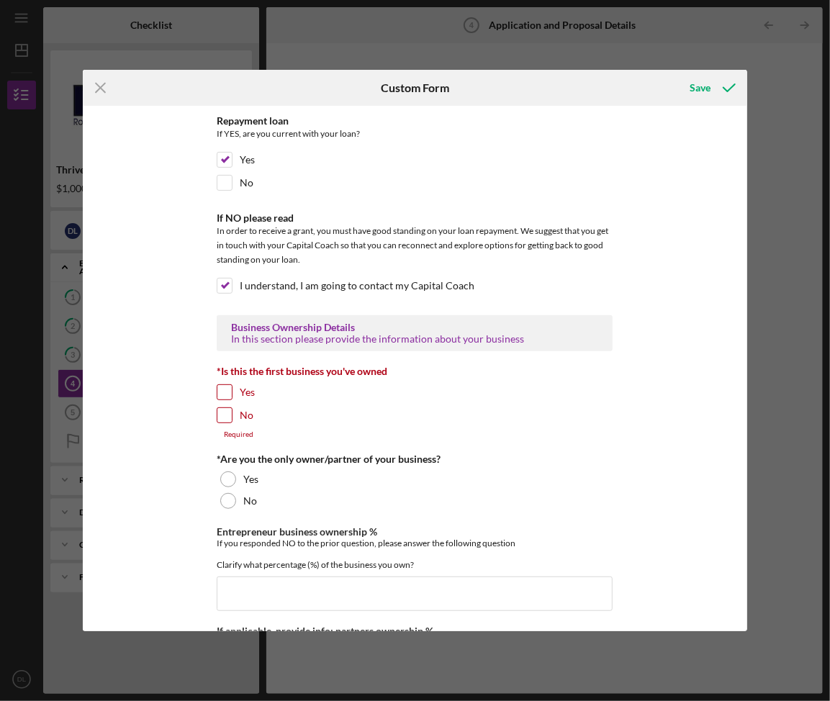
scroll to position [184, 0]
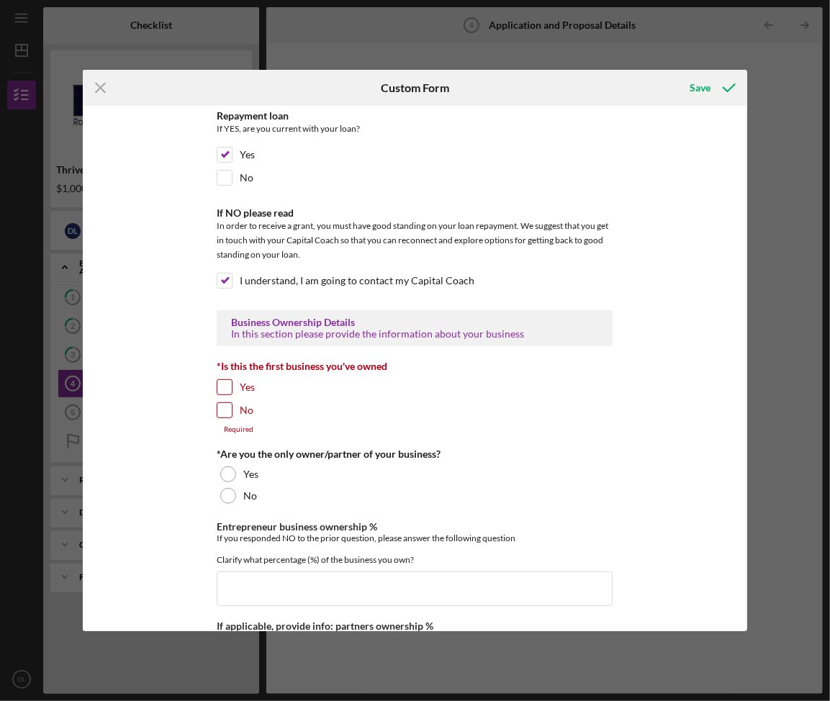
click at [227, 386] on input "Yes" at bounding box center [224, 387] width 14 height 14
checkbox input "true"
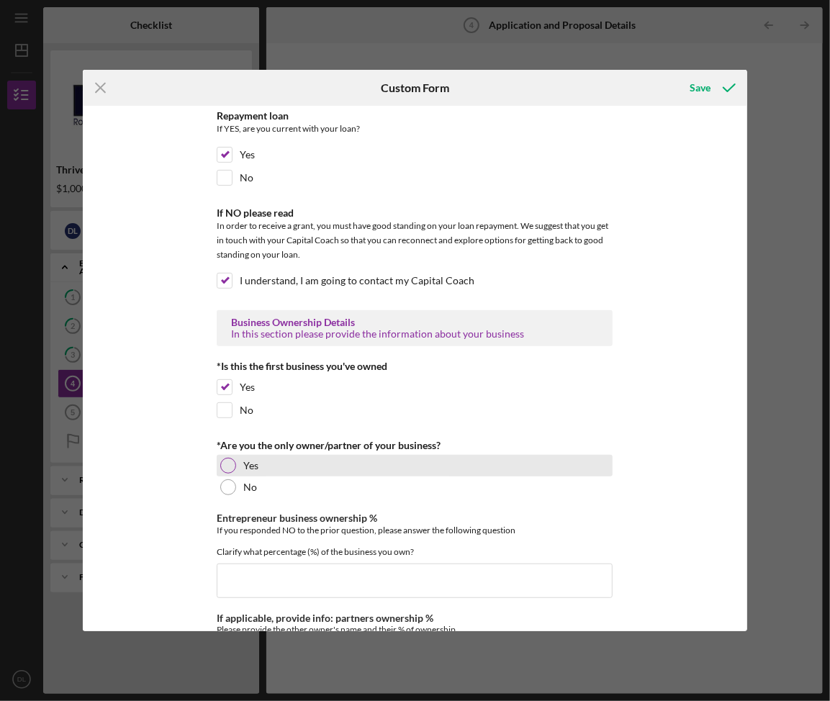
click at [227, 464] on div at bounding box center [228, 466] width 16 height 16
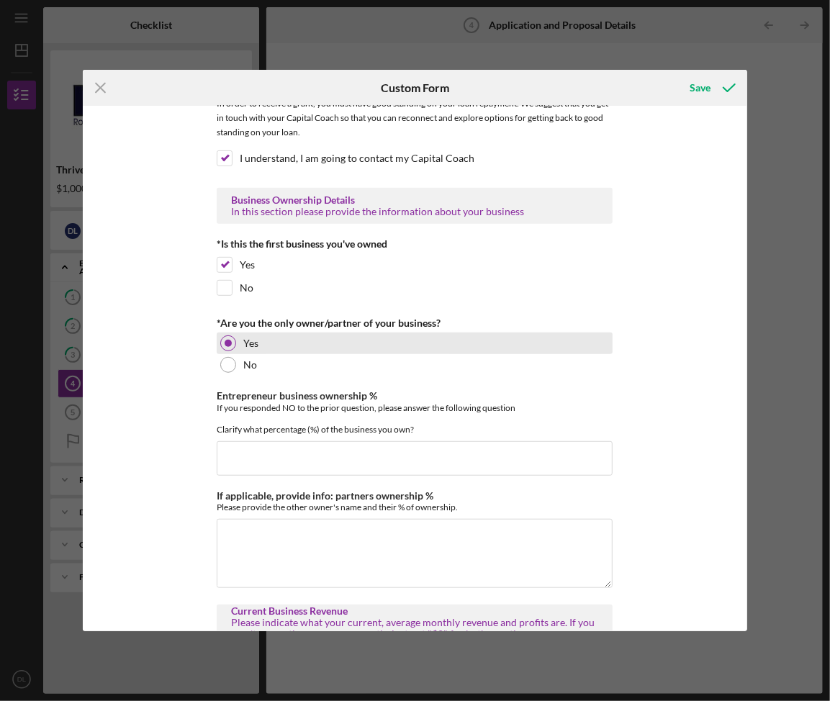
scroll to position [310, 0]
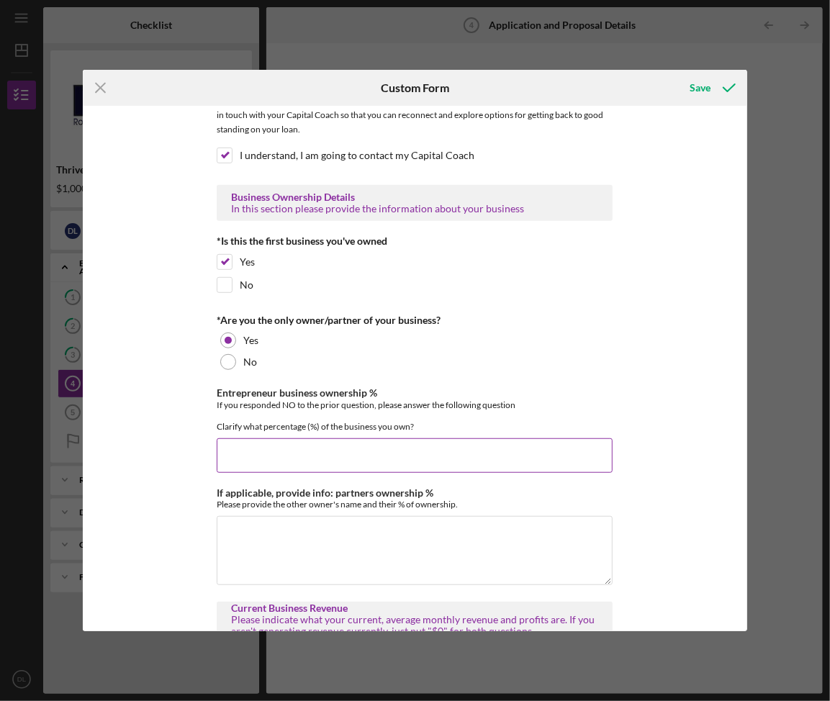
click at [243, 465] on input "Entrepreneur business ownership %" at bounding box center [415, 455] width 396 height 35
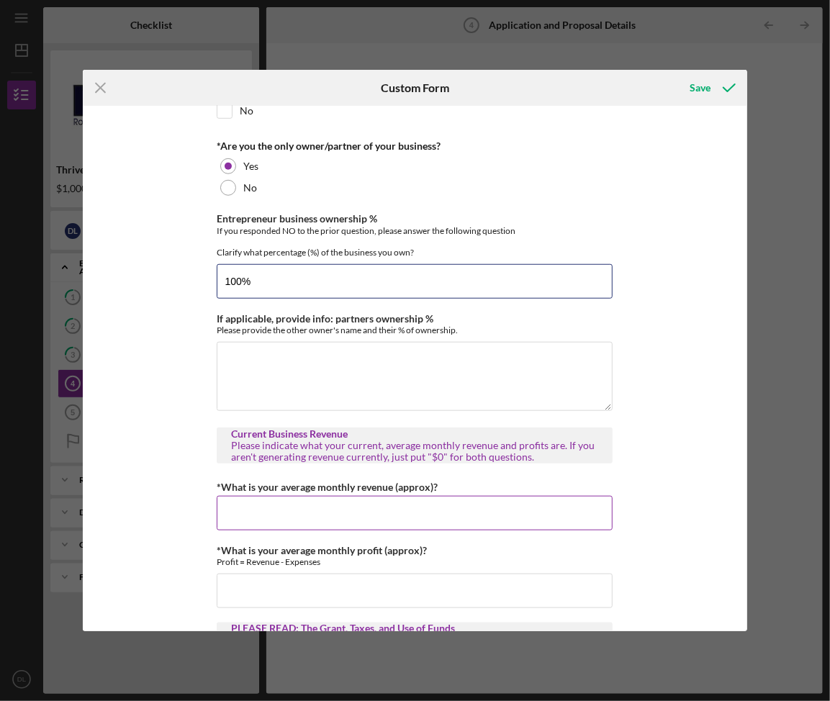
scroll to position [487, 0]
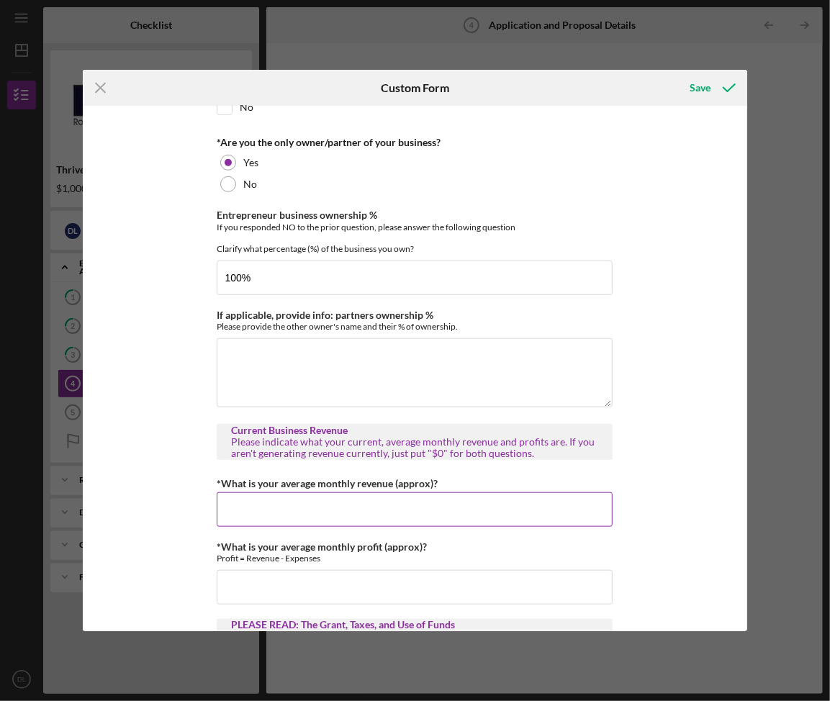
type input "100.00000%"
click at [269, 527] on input "*What is your average monthly revenue (approx)?" at bounding box center [415, 509] width 396 height 35
type input "$3,300"
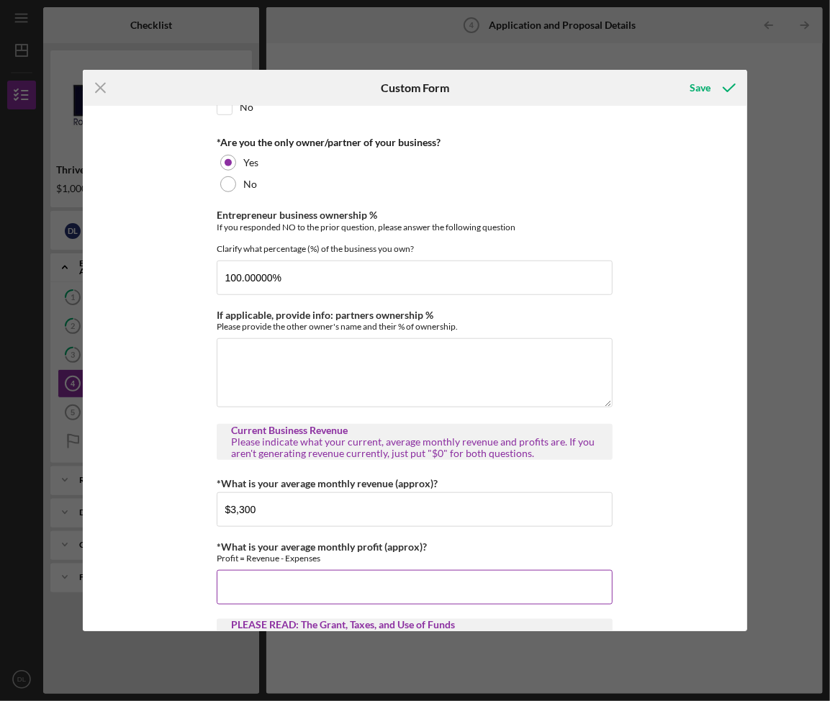
click at [317, 592] on input "*What is your average monthly profit (approx)?" at bounding box center [415, 587] width 396 height 35
type input "$3,000"
click at [197, 520] on div "Loan Repayment Please indicate whether or not you currently have any outstandin…" at bounding box center [415, 368] width 664 height 525
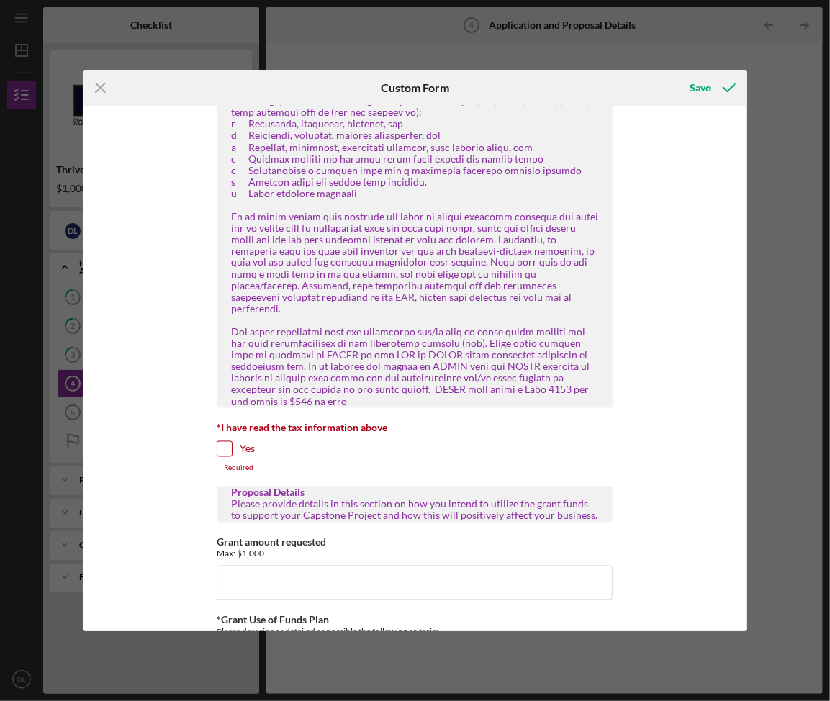
scroll to position [1089, 0]
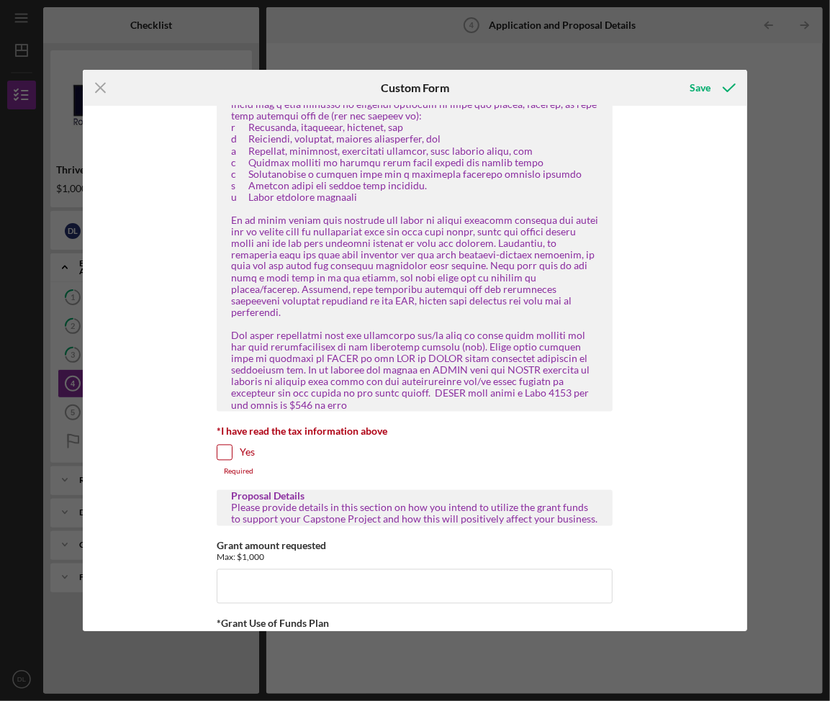
click at [226, 459] on input "Yes" at bounding box center [224, 453] width 14 height 14
checkbox input "true"
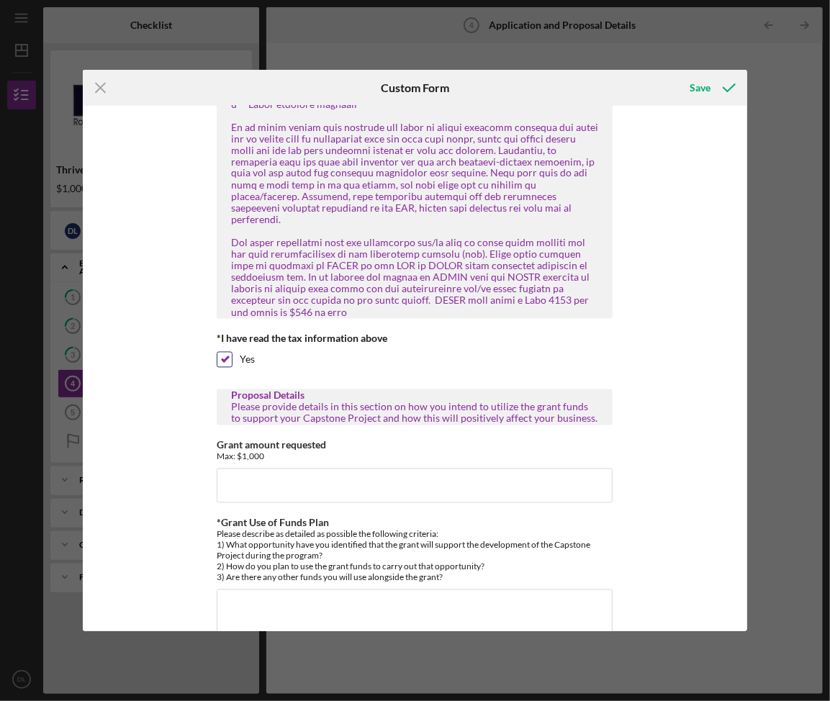
scroll to position [1198, 0]
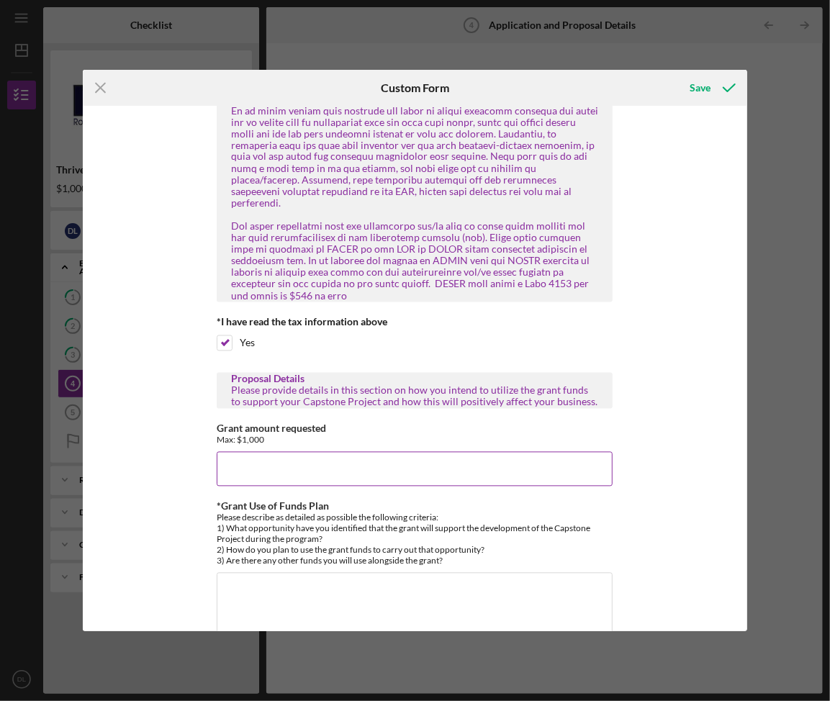
click at [243, 484] on input "Grant amount requested" at bounding box center [415, 469] width 396 height 35
type input "$1,000"
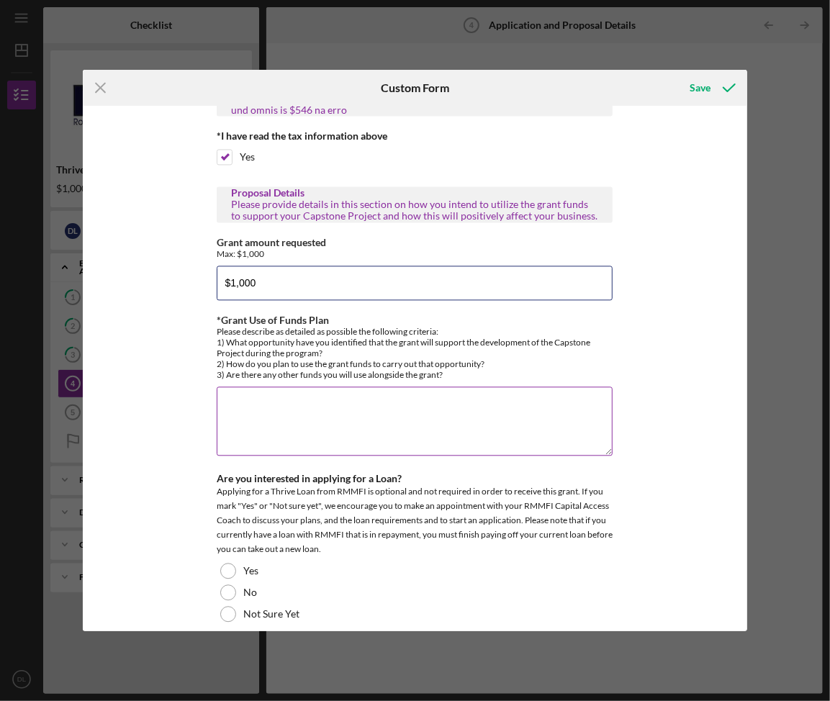
scroll to position [1421, 0]
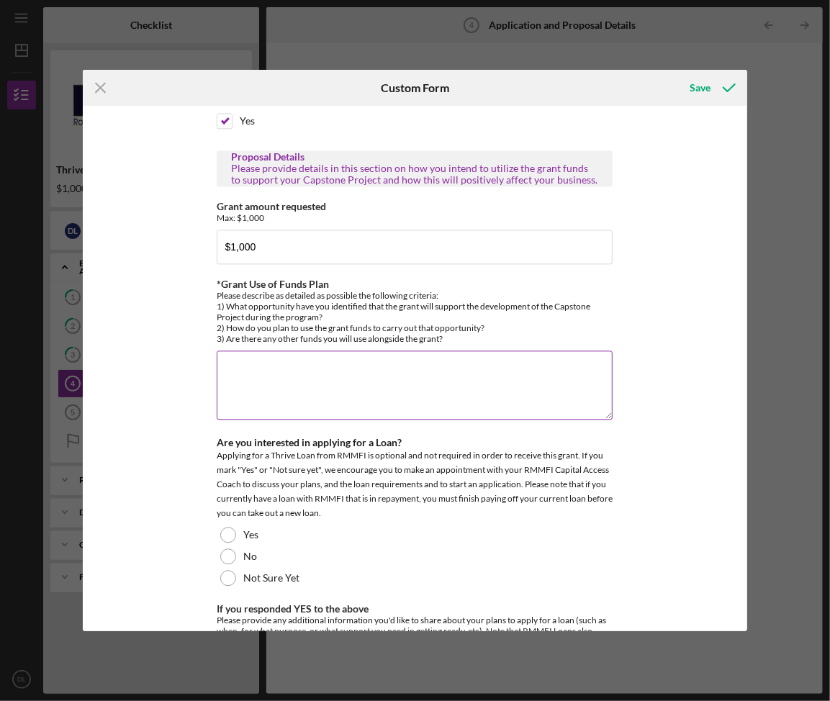
click at [305, 410] on textarea "*Grant Use of Funds Plan" at bounding box center [415, 385] width 396 height 69
click at [363, 389] on textarea "The grant will be used to buy equipment" at bounding box center [415, 385] width 396 height 69
click at [361, 380] on textarea "The grant will be used to buy equipment" at bounding box center [415, 385] width 396 height 69
click at [442, 386] on textarea "The grant will be used to buy fitness equipment" at bounding box center [415, 385] width 396 height 69
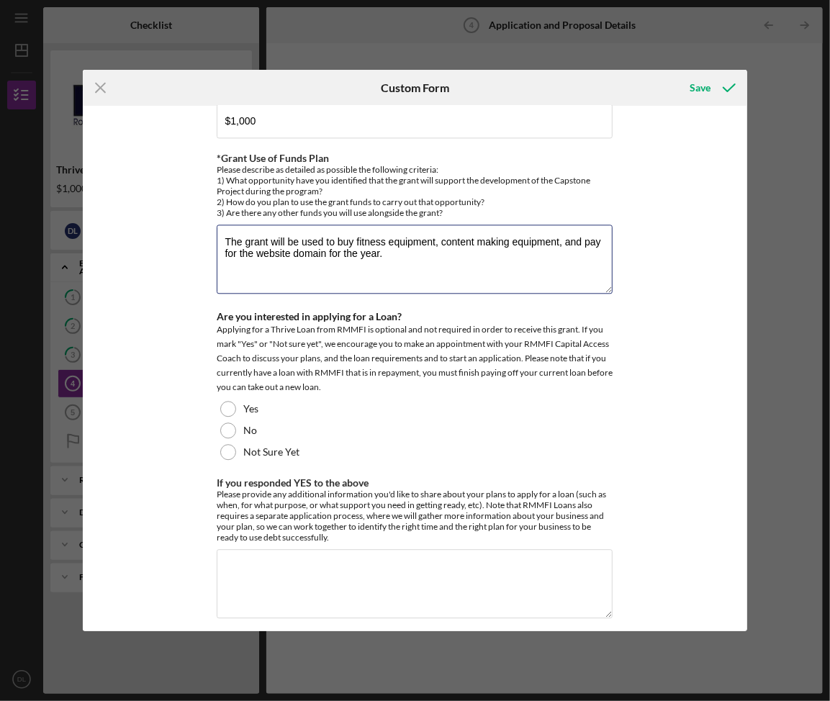
scroll to position [1549, 0]
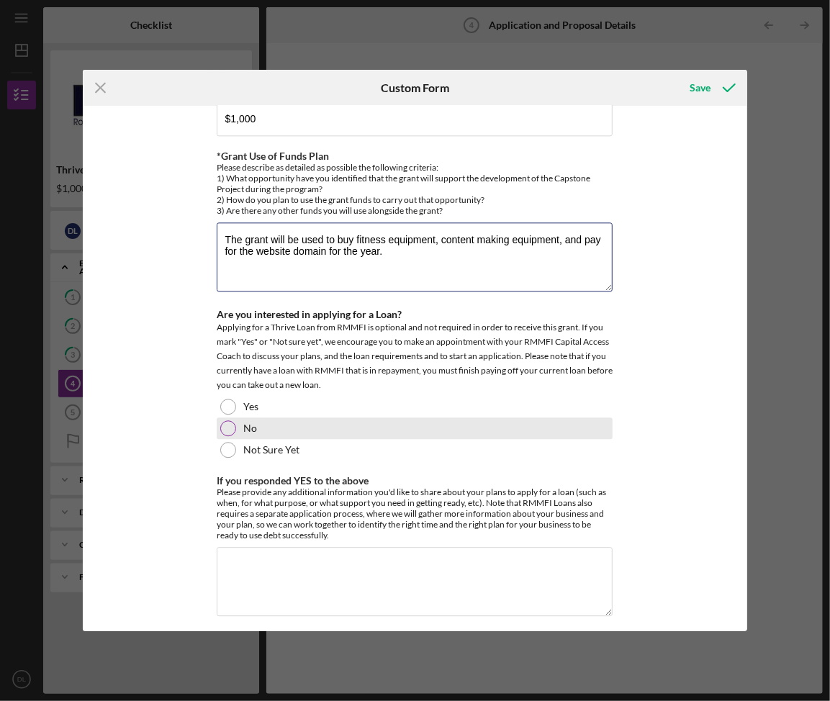
type textarea "The grant will be used to buy fitness equipment, content making equipment, and …"
click at [323, 439] on div "No" at bounding box center [415, 428] width 396 height 22
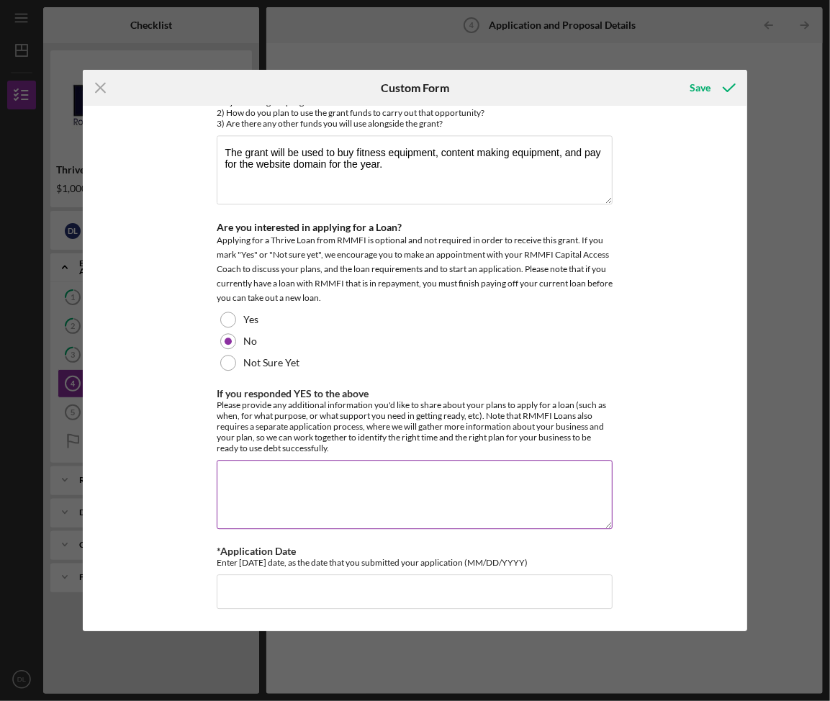
scroll to position [1651, 0]
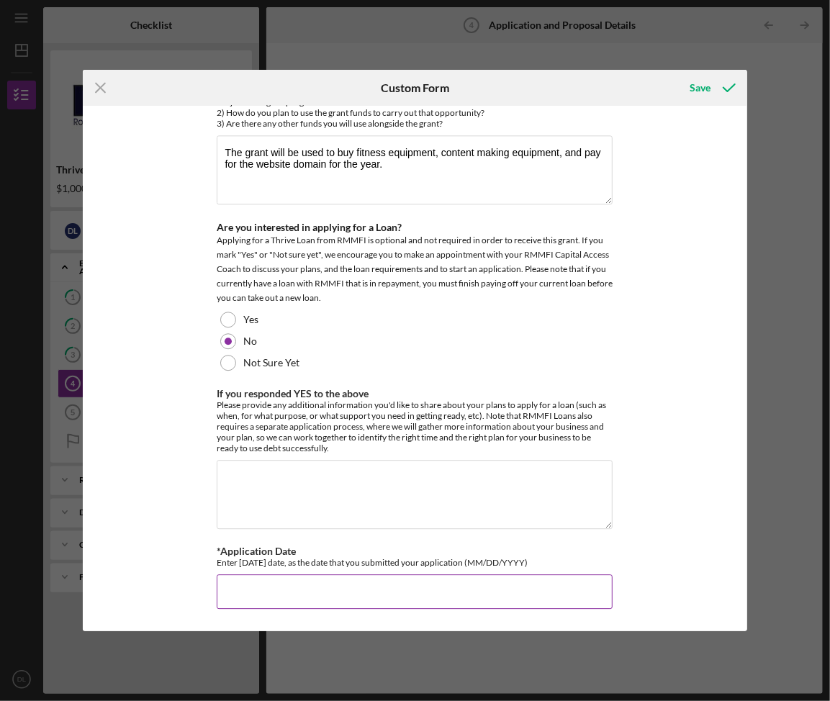
click at [320, 583] on input "*Application Date" at bounding box center [415, 591] width 396 height 35
type input "[DATE]"
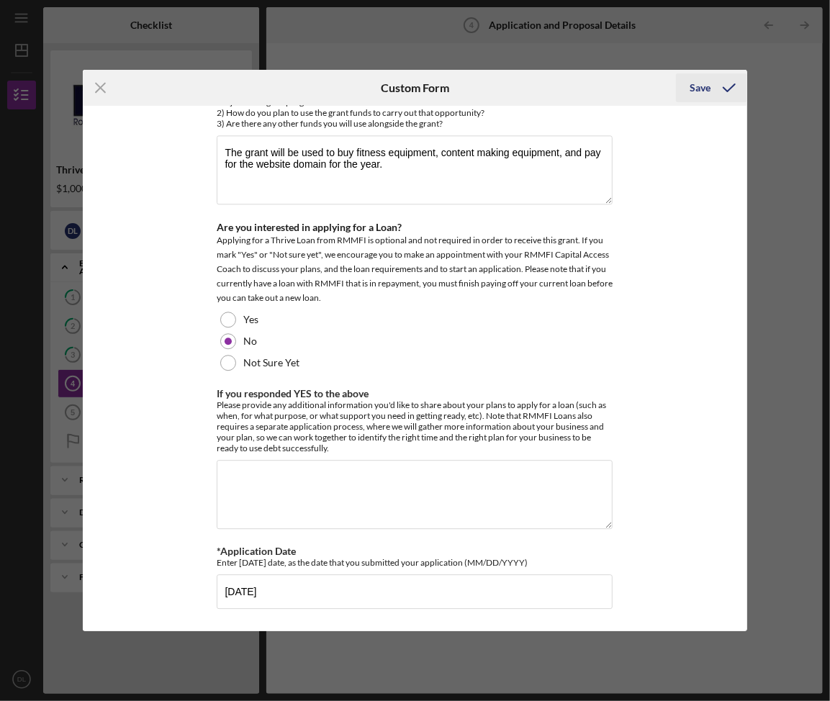
click at [724, 79] on icon "submit" at bounding box center [729, 88] width 36 height 36
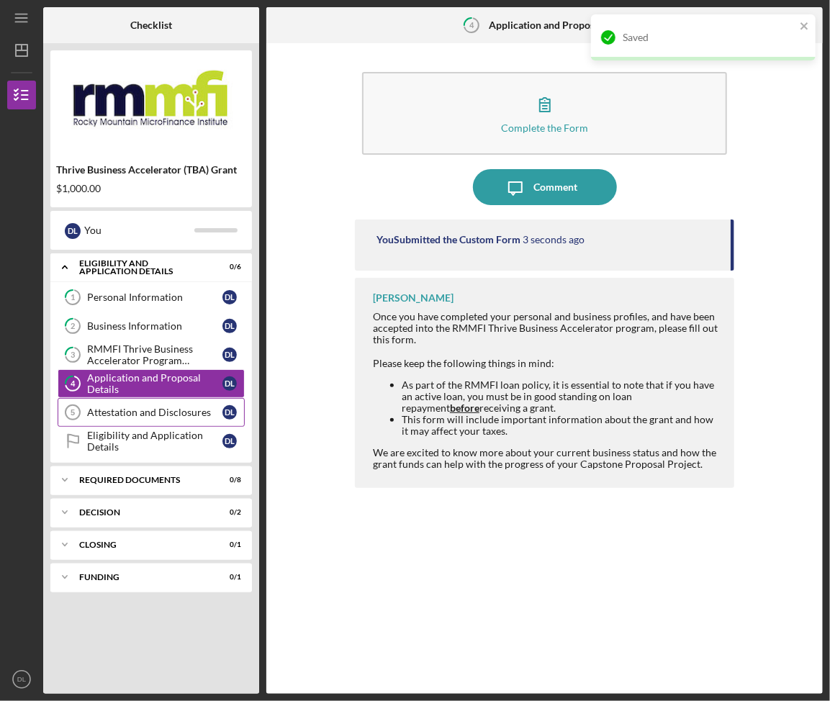
click at [142, 418] on div "Attestation and Disclosures" at bounding box center [154, 413] width 135 height 12
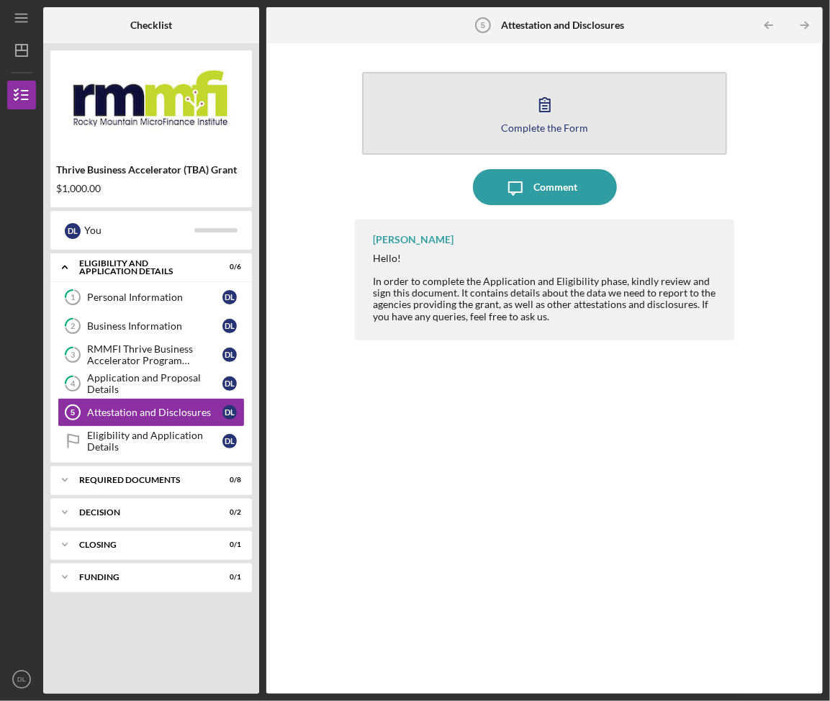
click at [527, 130] on div "Complete the Form" at bounding box center [544, 127] width 87 height 11
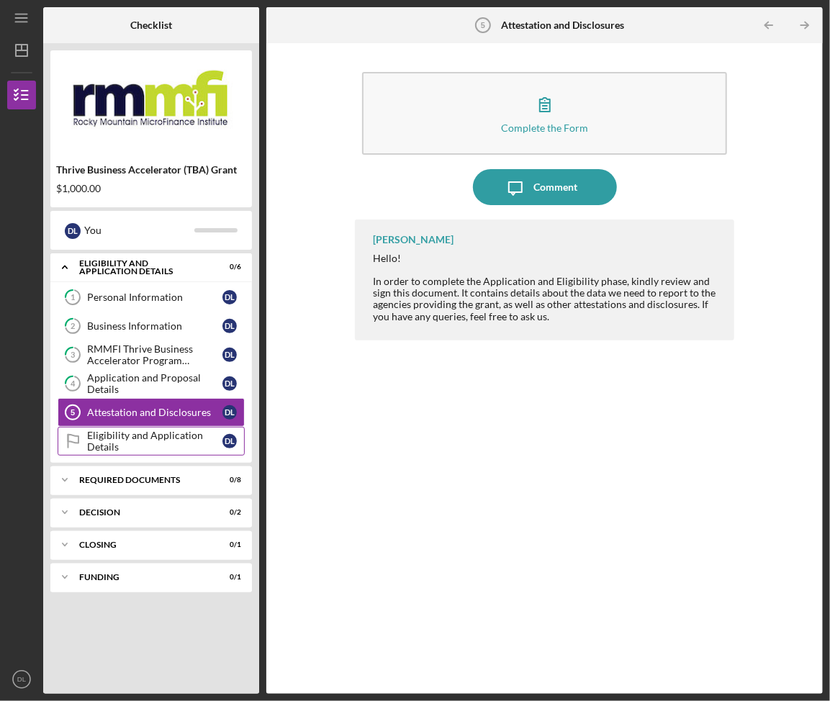
click at [179, 453] on div "Eligibility and Application Details" at bounding box center [154, 441] width 135 height 23
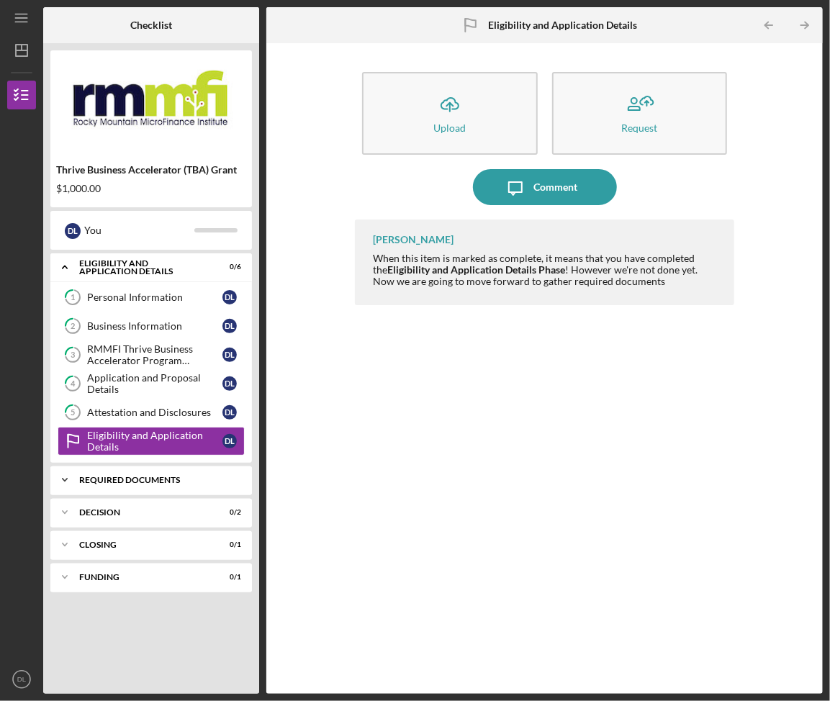
click at [194, 484] on div "REQUIRED DOCUMENTS" at bounding box center [156, 480] width 155 height 9
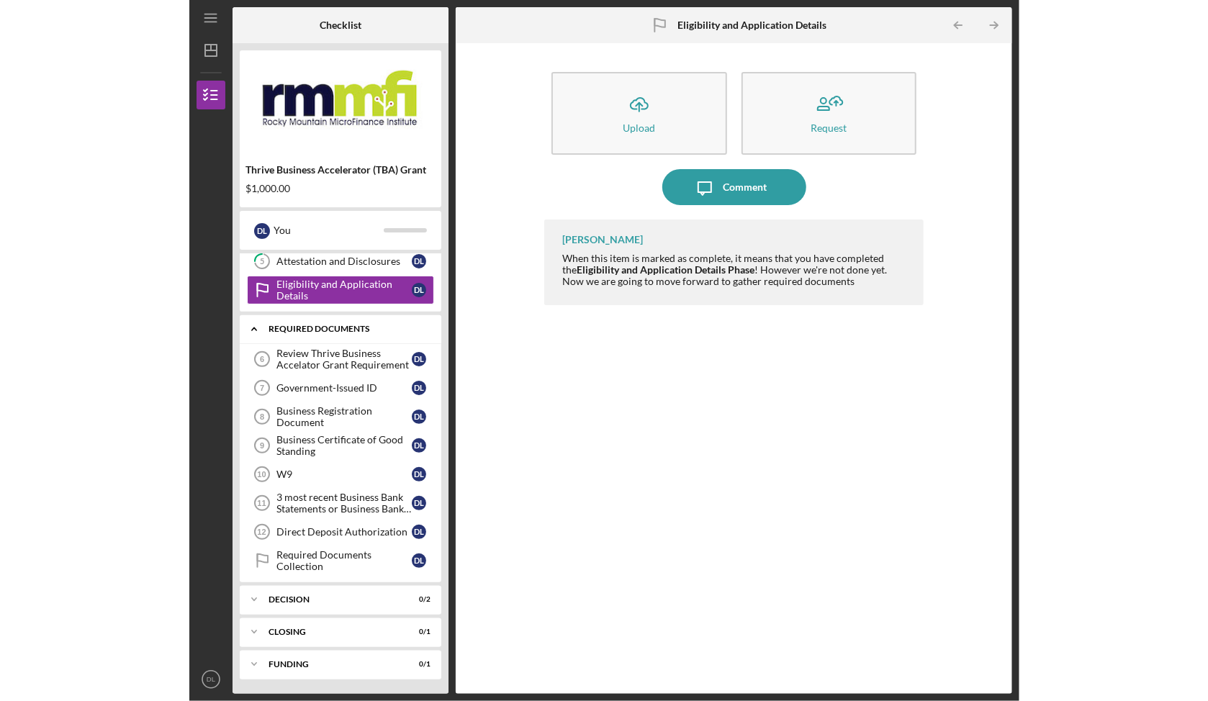
scroll to position [170, 0]
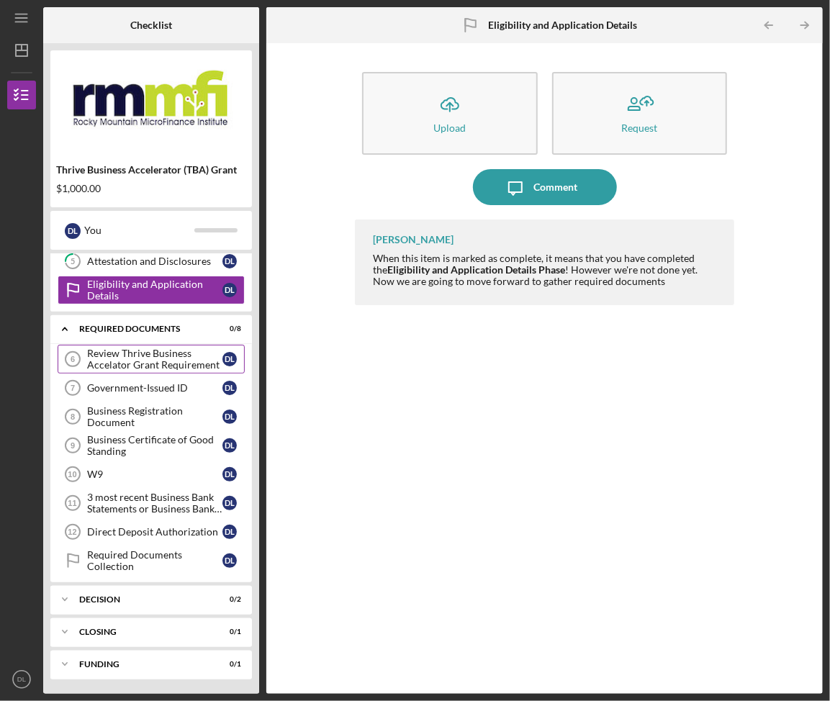
click at [167, 354] on div "Review Thrive Business Accelator Grant Requirement" at bounding box center [154, 359] width 135 height 23
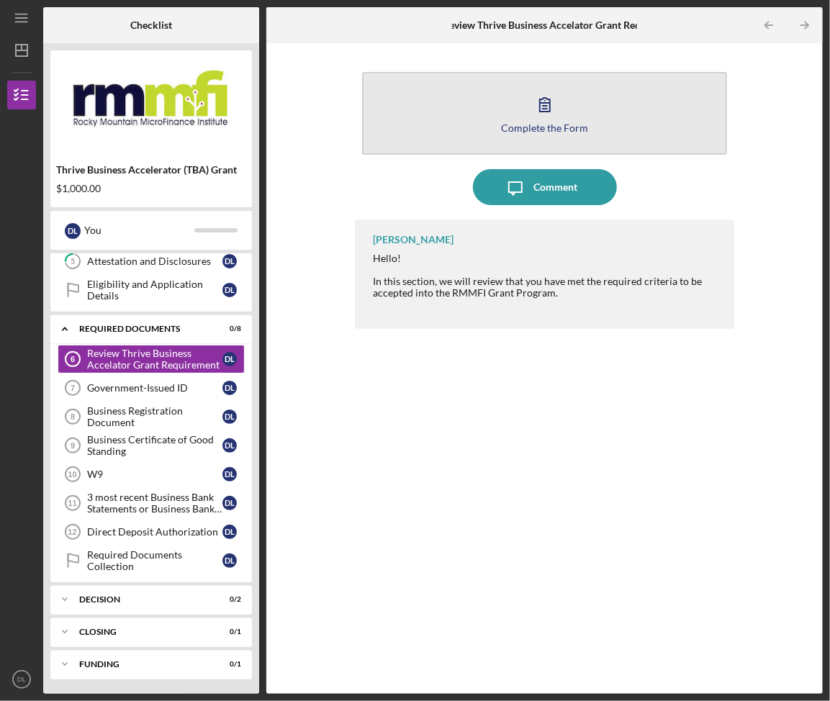
click at [478, 132] on button "Complete the Form Form" at bounding box center [544, 113] width 365 height 83
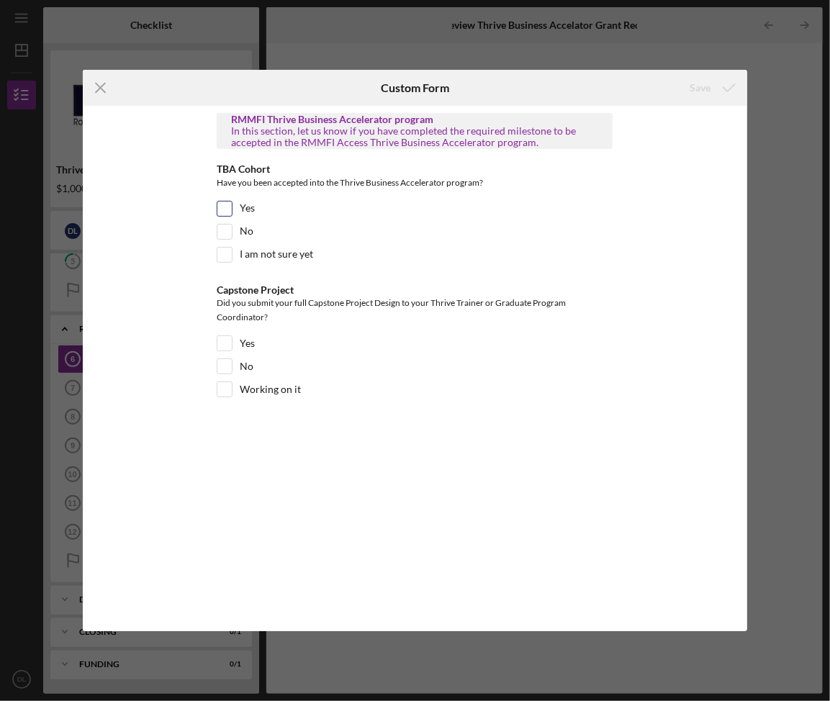
click at [320, 212] on div "Yes" at bounding box center [415, 212] width 396 height 23
click at [222, 208] on input "Yes" at bounding box center [224, 209] width 14 height 14
checkbox input "true"
click at [236, 338] on div "Yes" at bounding box center [415, 346] width 396 height 23
click at [226, 344] on input "Yes" at bounding box center [224, 343] width 14 height 14
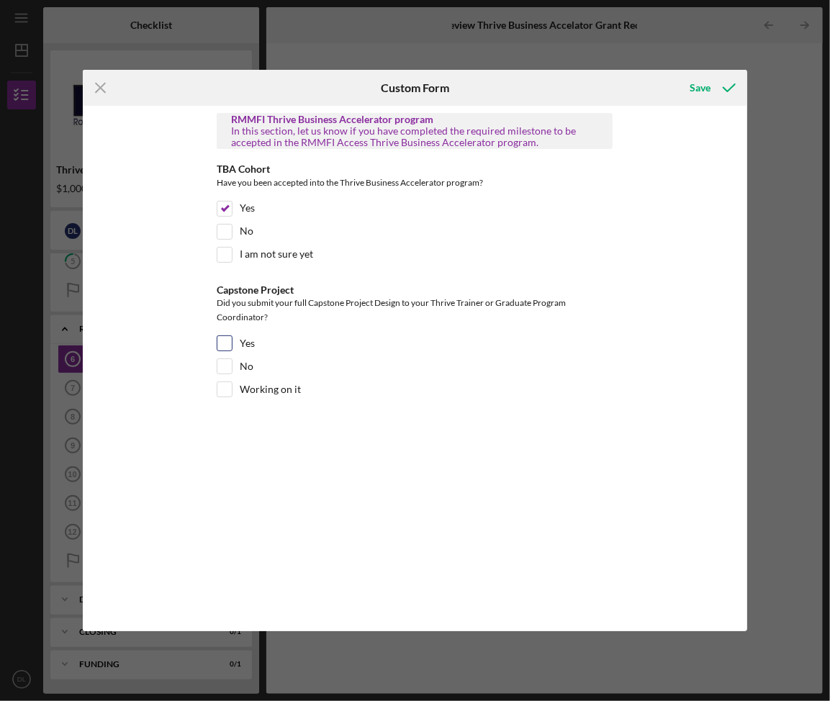
checkbox input "true"
click at [714, 84] on icon "submit" at bounding box center [729, 88] width 36 height 36
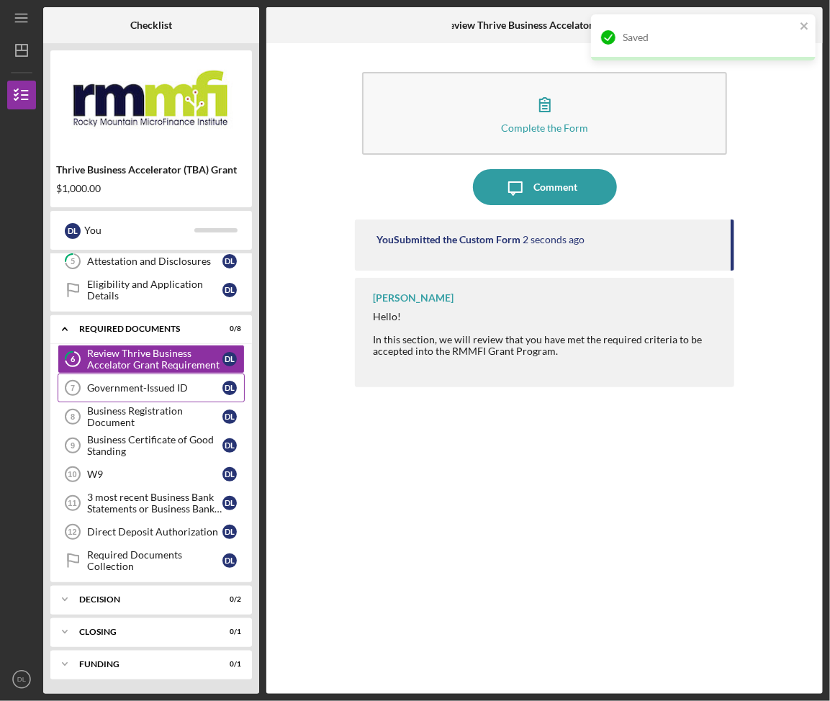
click at [176, 392] on link "Government-Issued ID 7 Government-Issued ID D L" at bounding box center [151, 388] width 187 height 29
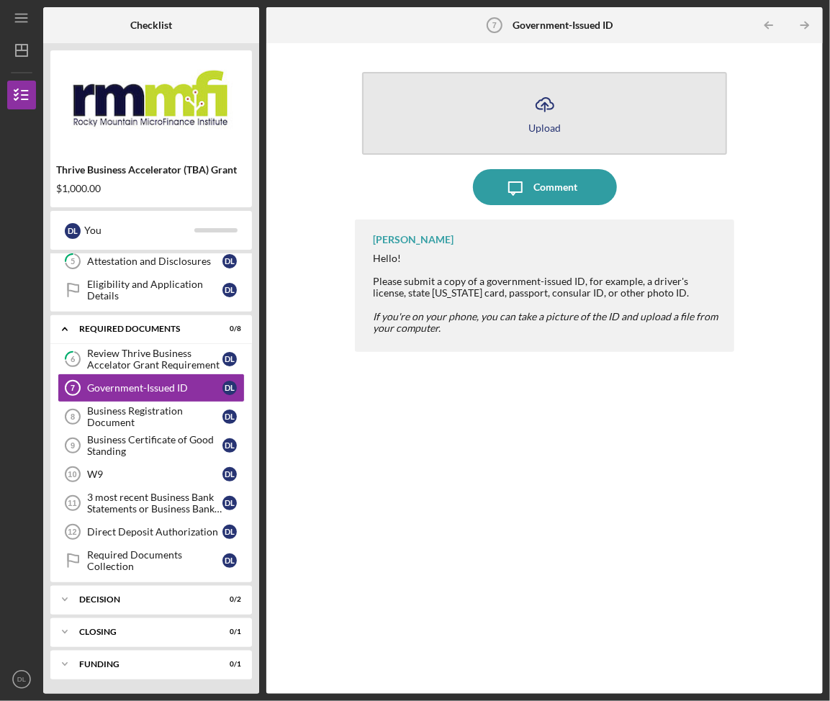
click at [541, 117] on icon "Icon/Upload" at bounding box center [545, 104] width 36 height 36
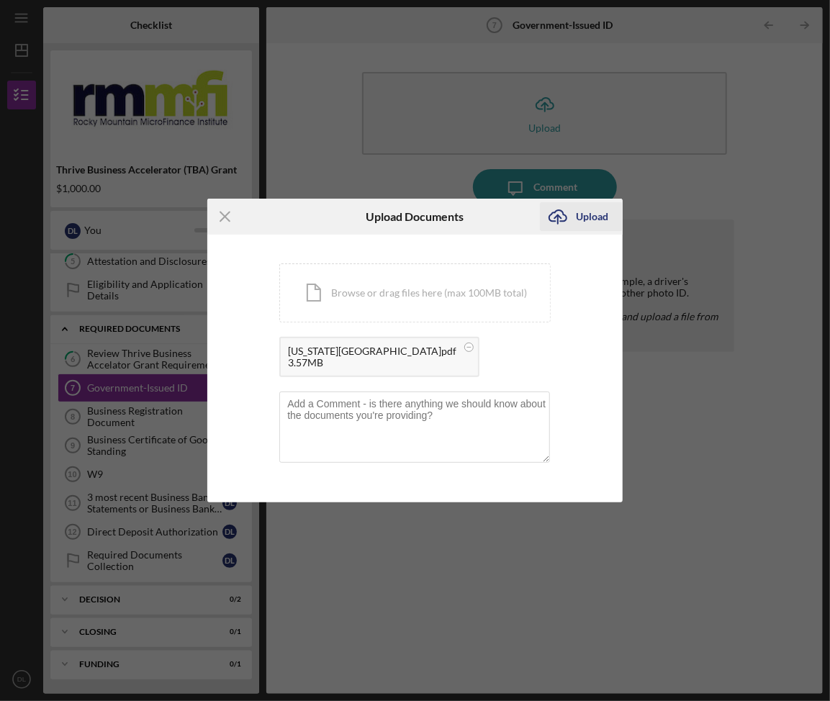
click at [597, 213] on div "Upload" at bounding box center [592, 216] width 32 height 29
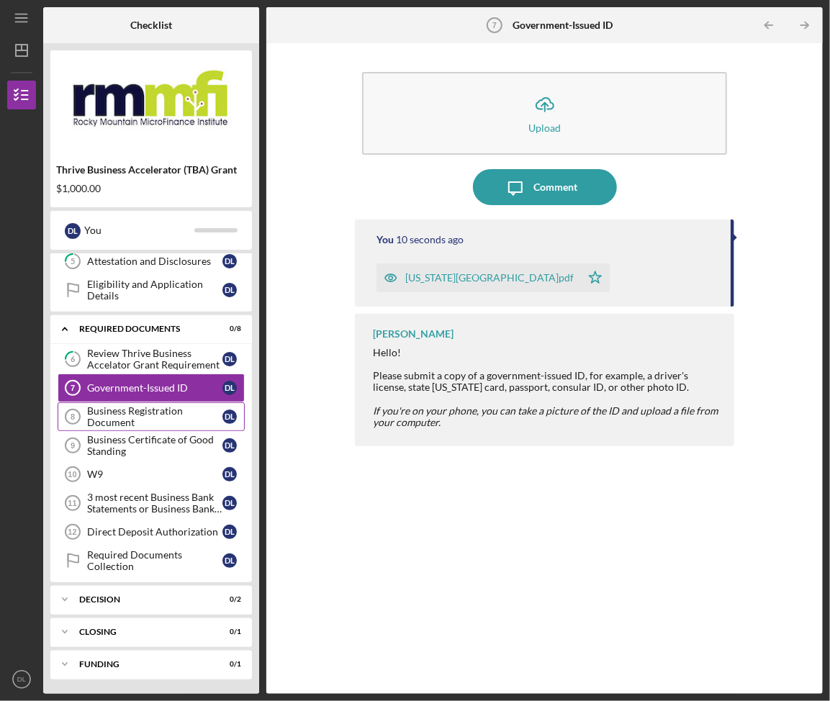
click at [151, 418] on div "Business Registration Document" at bounding box center [154, 416] width 135 height 23
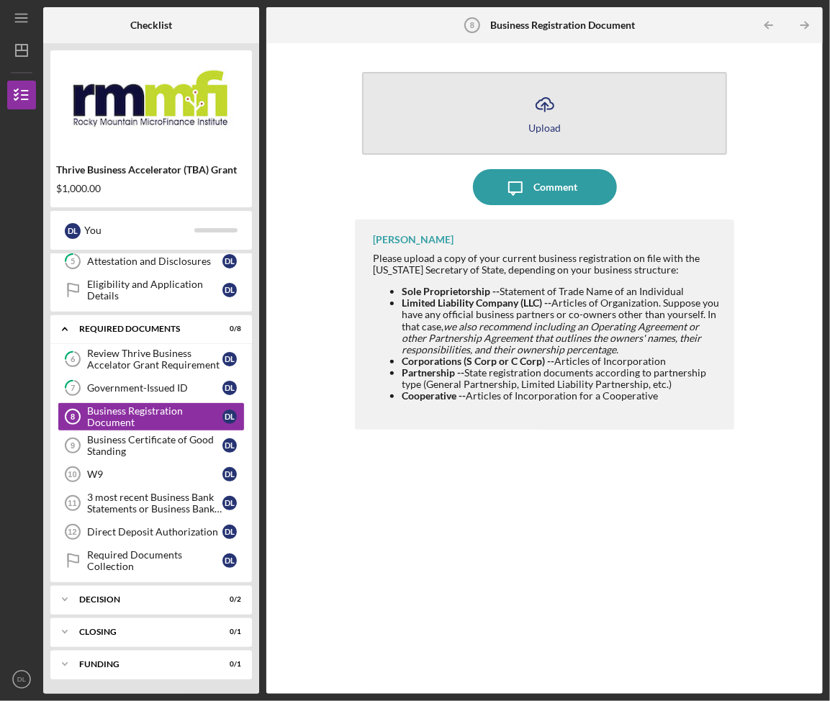
click at [561, 107] on icon "Icon/Upload" at bounding box center [545, 104] width 36 height 36
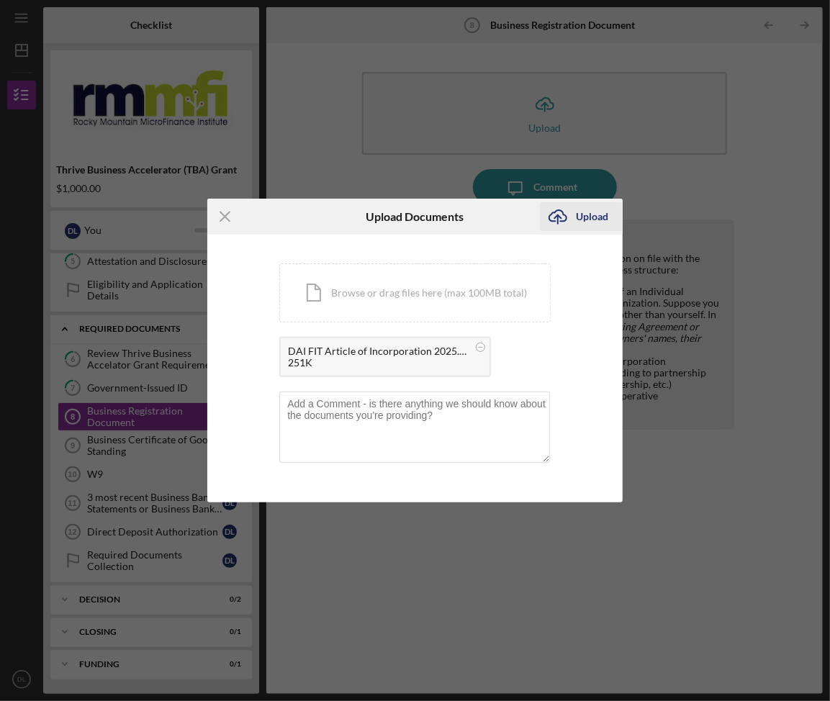
click at [602, 212] on div "Upload" at bounding box center [592, 216] width 32 height 29
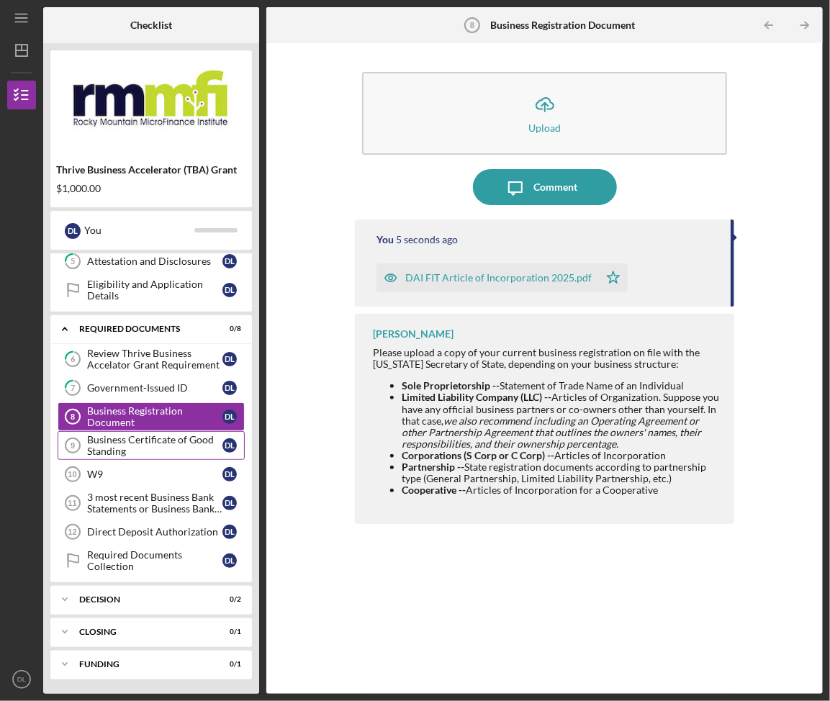
click at [163, 448] on div "Business Certificate of Good Standing" at bounding box center [154, 445] width 135 height 23
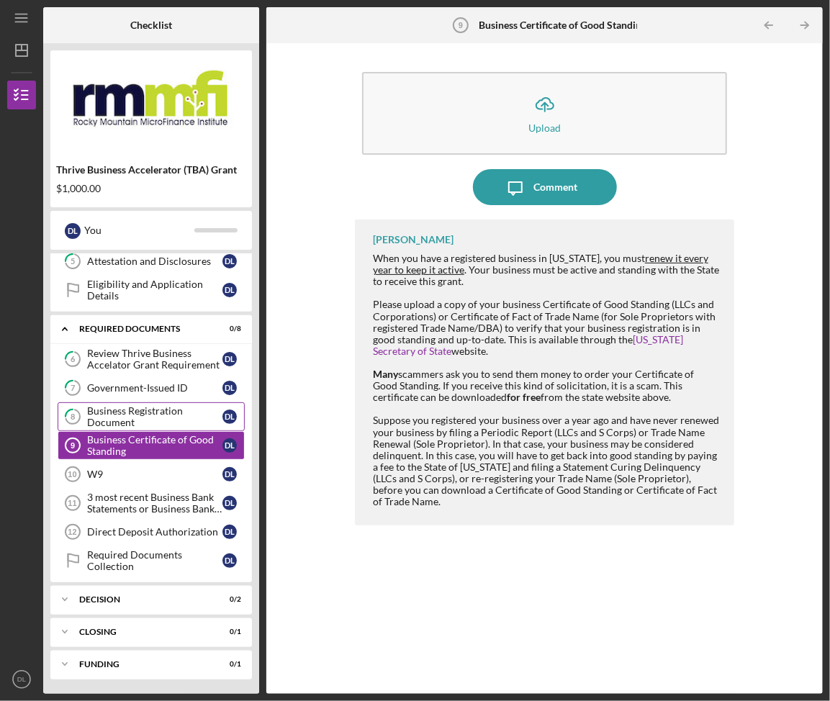
click at [154, 416] on div "Business Registration Document" at bounding box center [154, 416] width 135 height 23
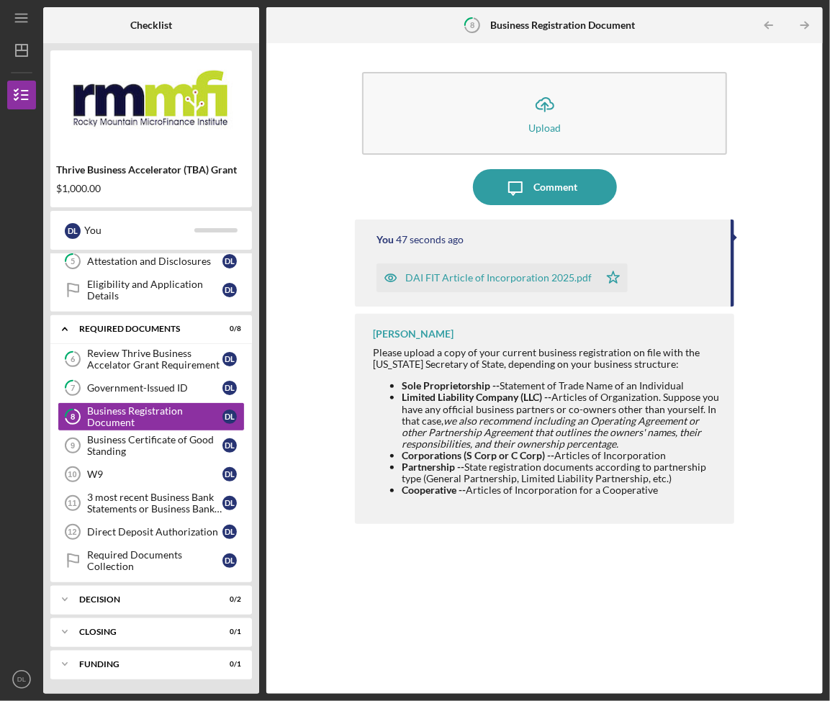
click at [563, 281] on div "DAI FIT Article of Incorporation 2025.pdf" at bounding box center [498, 278] width 186 height 12
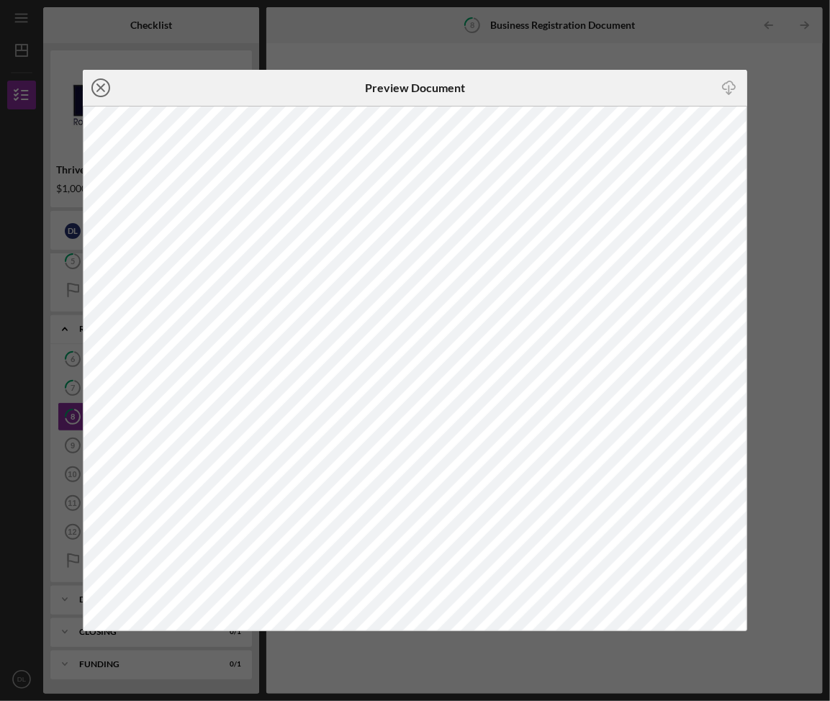
click at [98, 88] on icon "Icon/Close" at bounding box center [101, 88] width 36 height 36
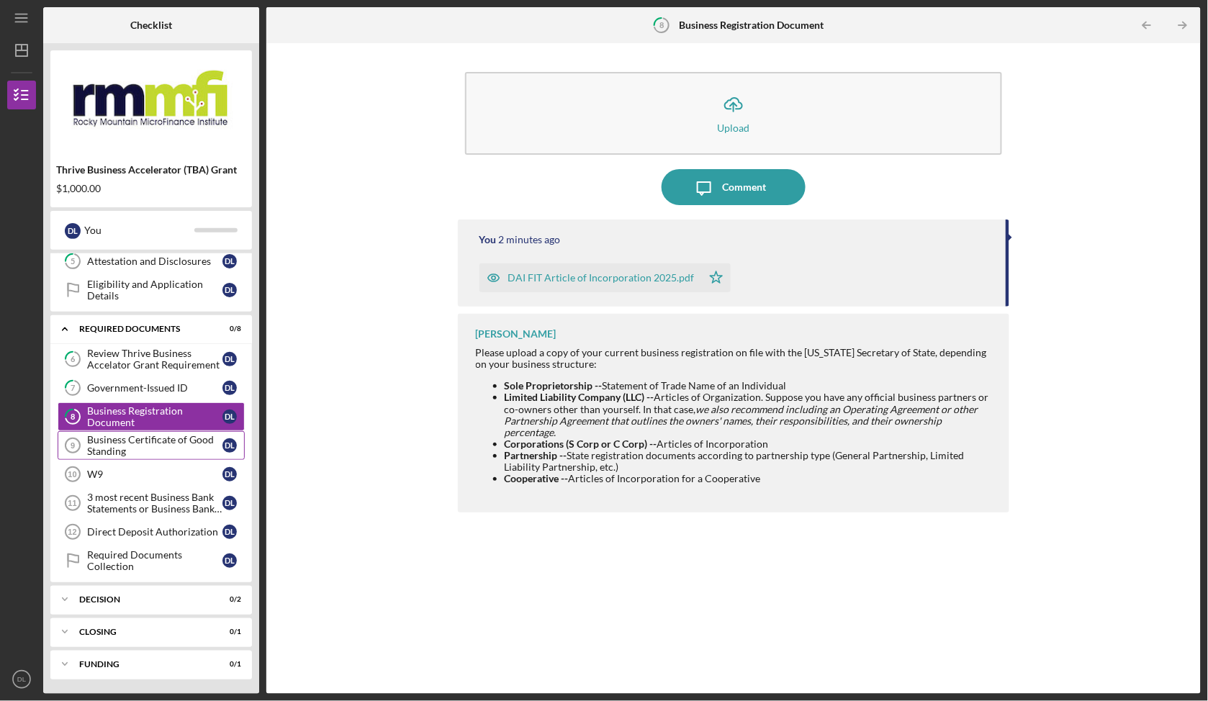
click at [117, 438] on div "Business Certificate of Good Standing" at bounding box center [154, 445] width 135 height 23
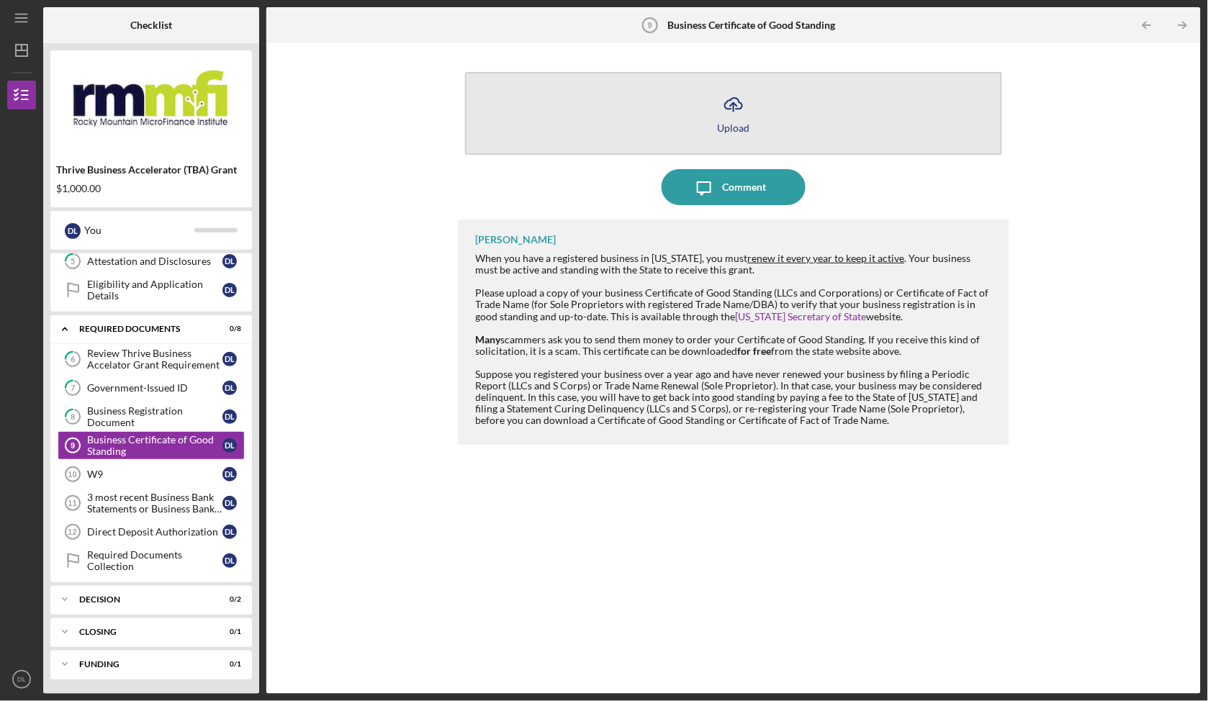
click at [749, 114] on icon "Icon/Upload" at bounding box center [733, 104] width 36 height 36
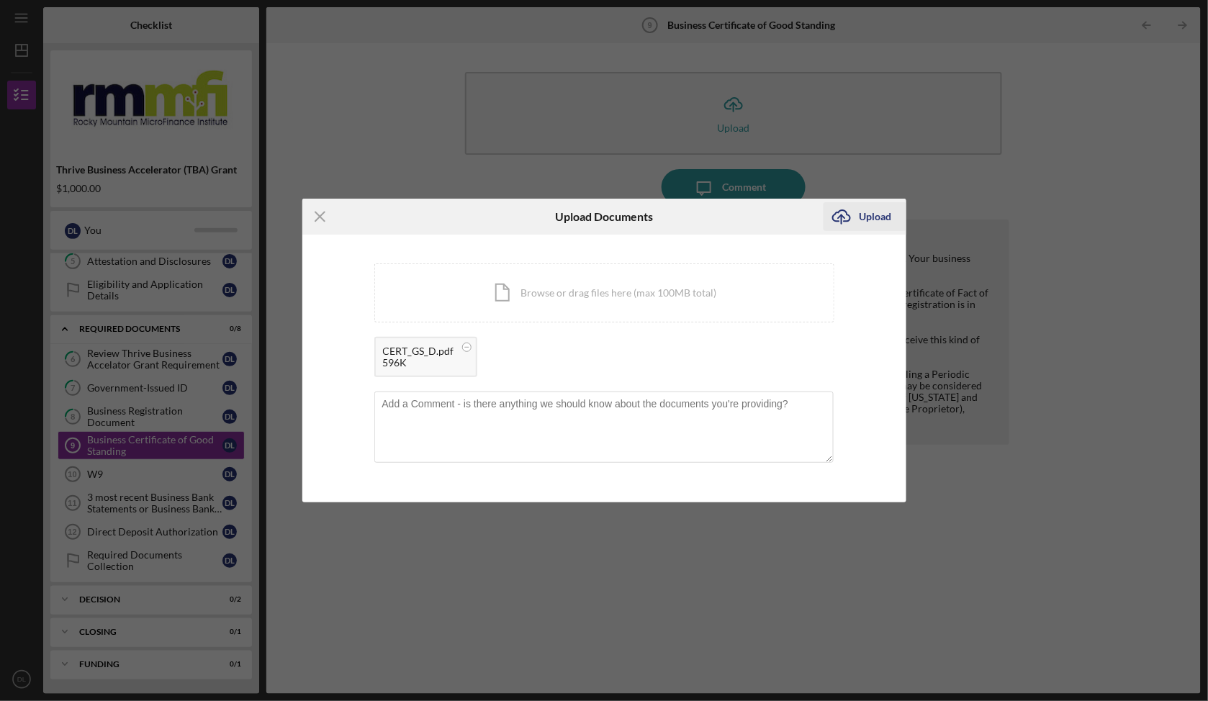
click at [868, 210] on div "Upload" at bounding box center [875, 216] width 32 height 29
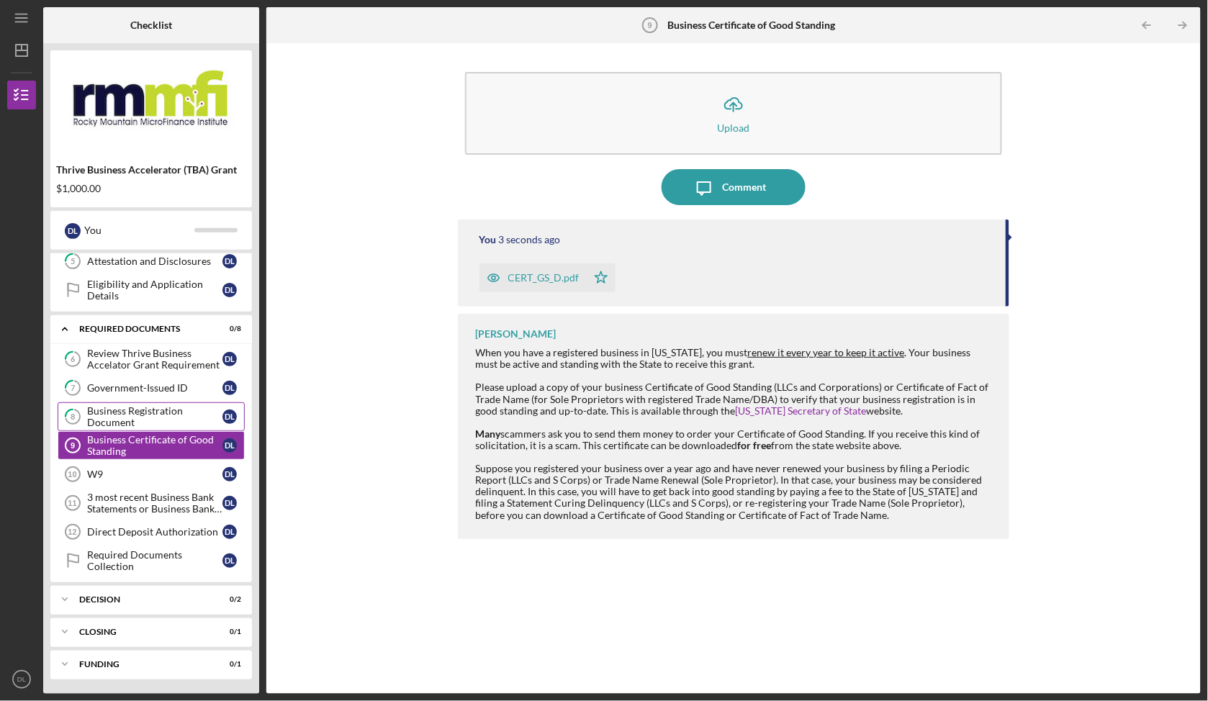
click at [164, 419] on div "Business Registration Document" at bounding box center [154, 416] width 135 height 23
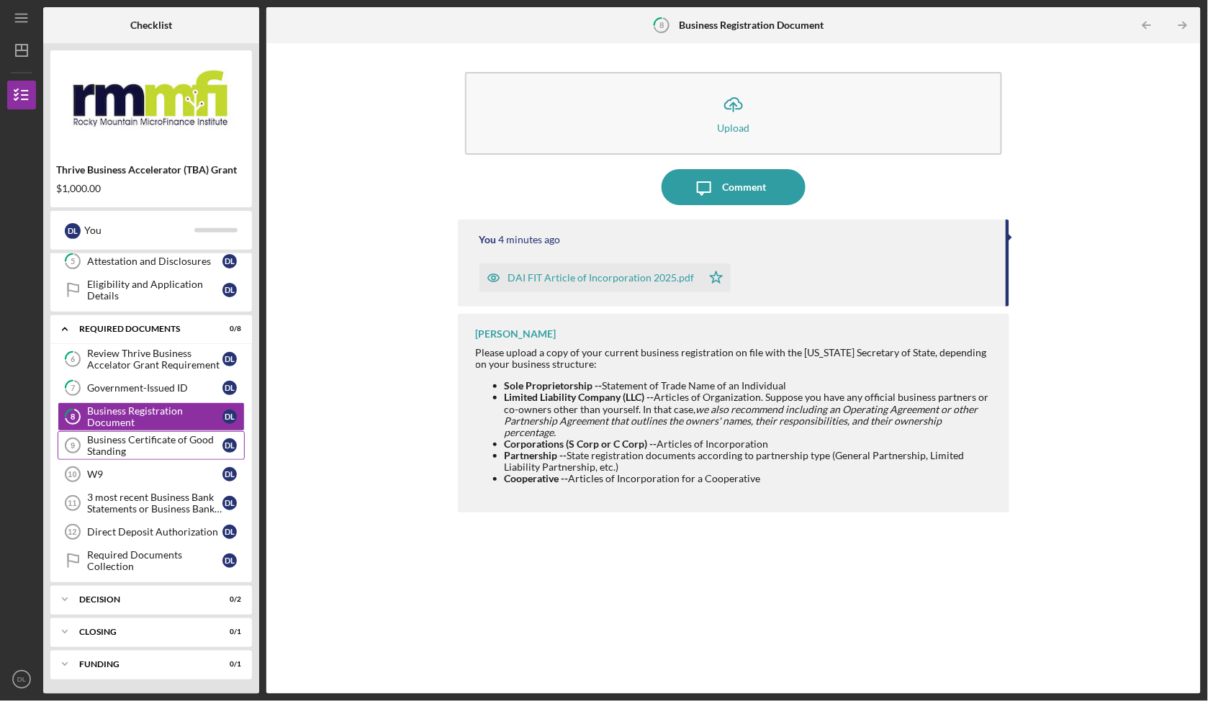
click at [171, 435] on div "Business Certificate of Good Standing" at bounding box center [154, 445] width 135 height 23
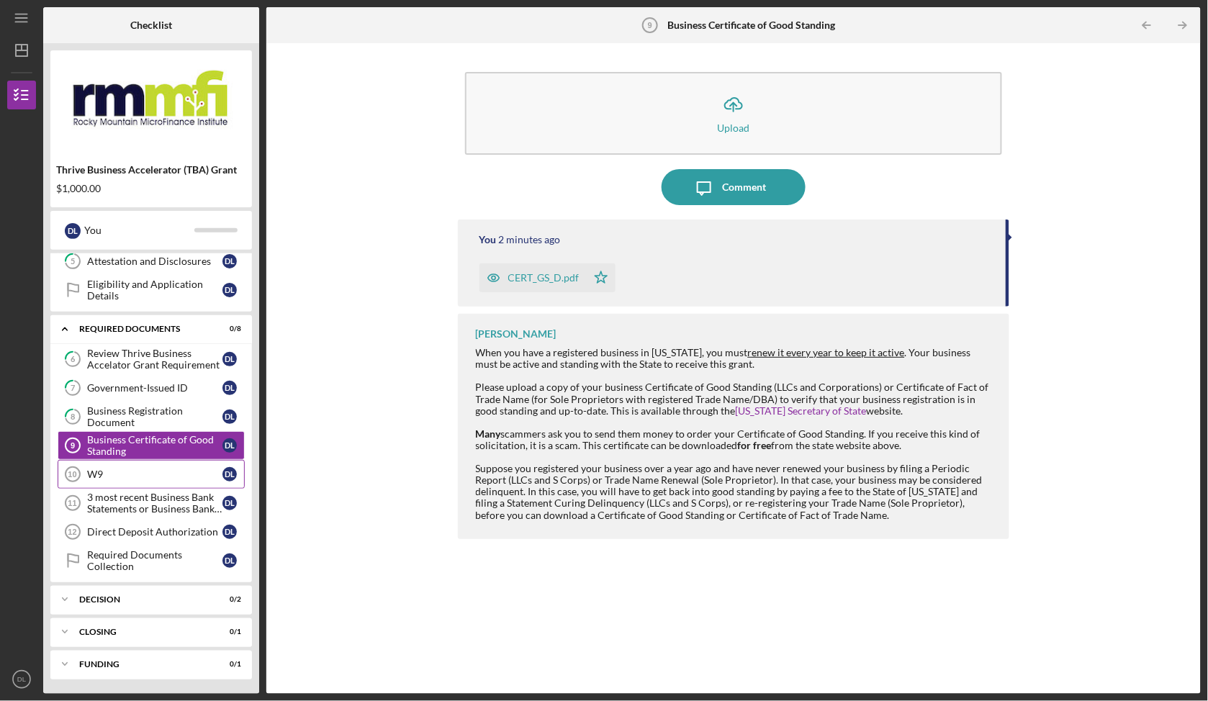
click at [161, 476] on div "W9" at bounding box center [154, 475] width 135 height 12
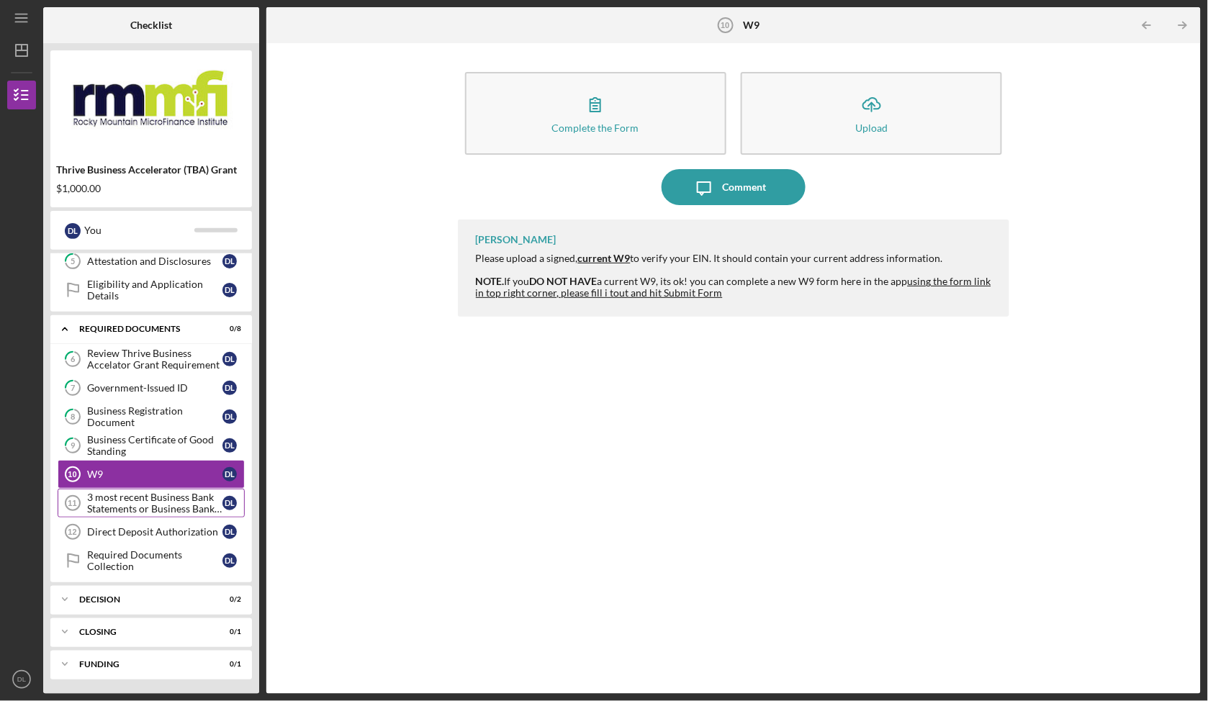
click at [163, 497] on div "3 most recent Business Bank Statements or Business Bank Account Supporting Docu…" at bounding box center [154, 503] width 135 height 23
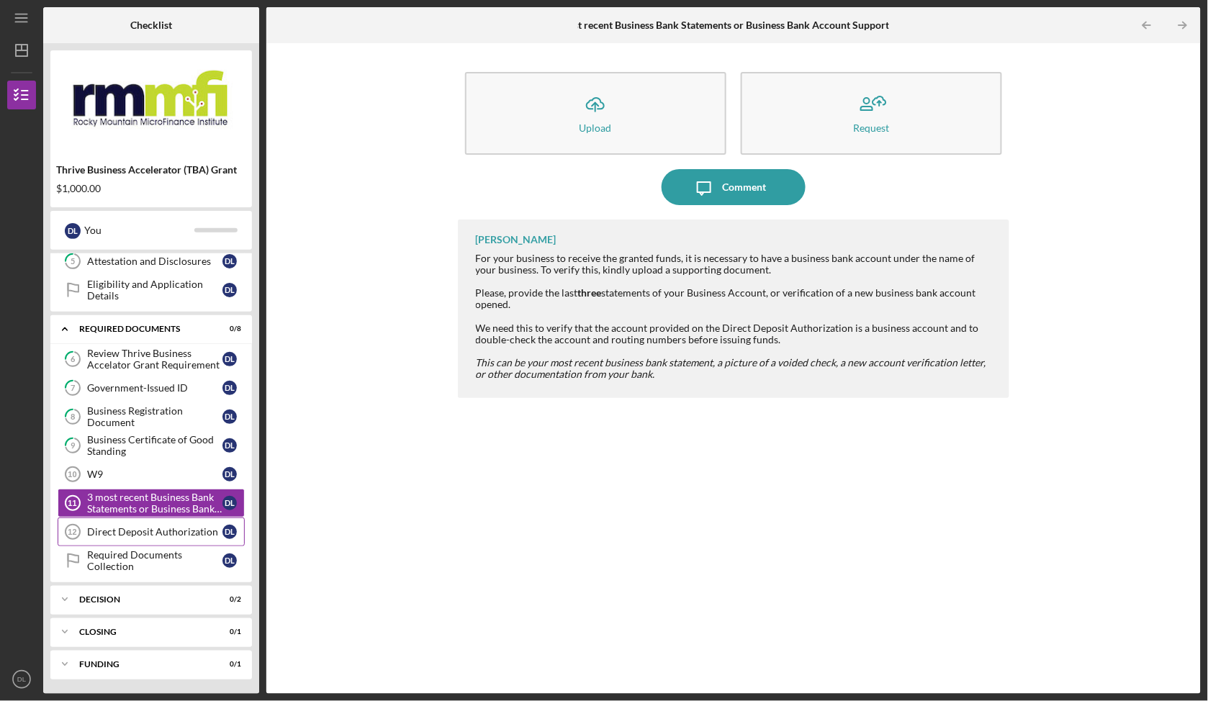
click at [148, 526] on div "Direct Deposit Authorization" at bounding box center [154, 532] width 135 height 12
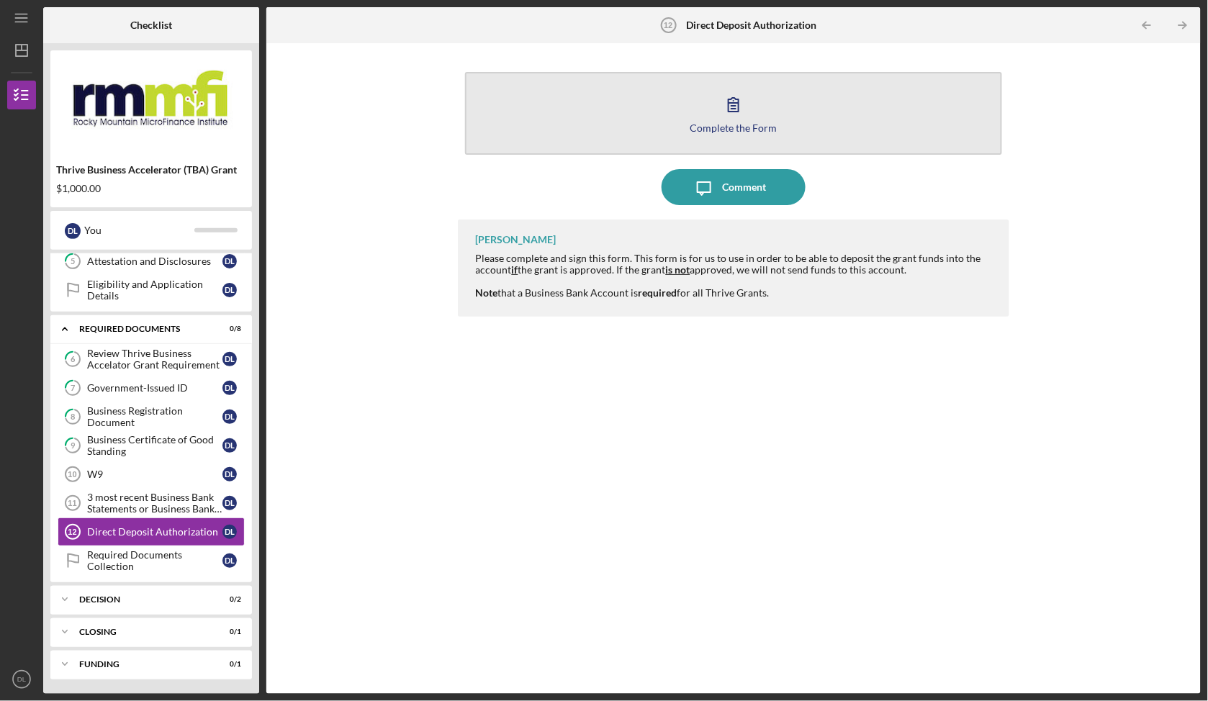
click at [833, 101] on button "Complete the Form Form" at bounding box center [734, 113] width 538 height 83
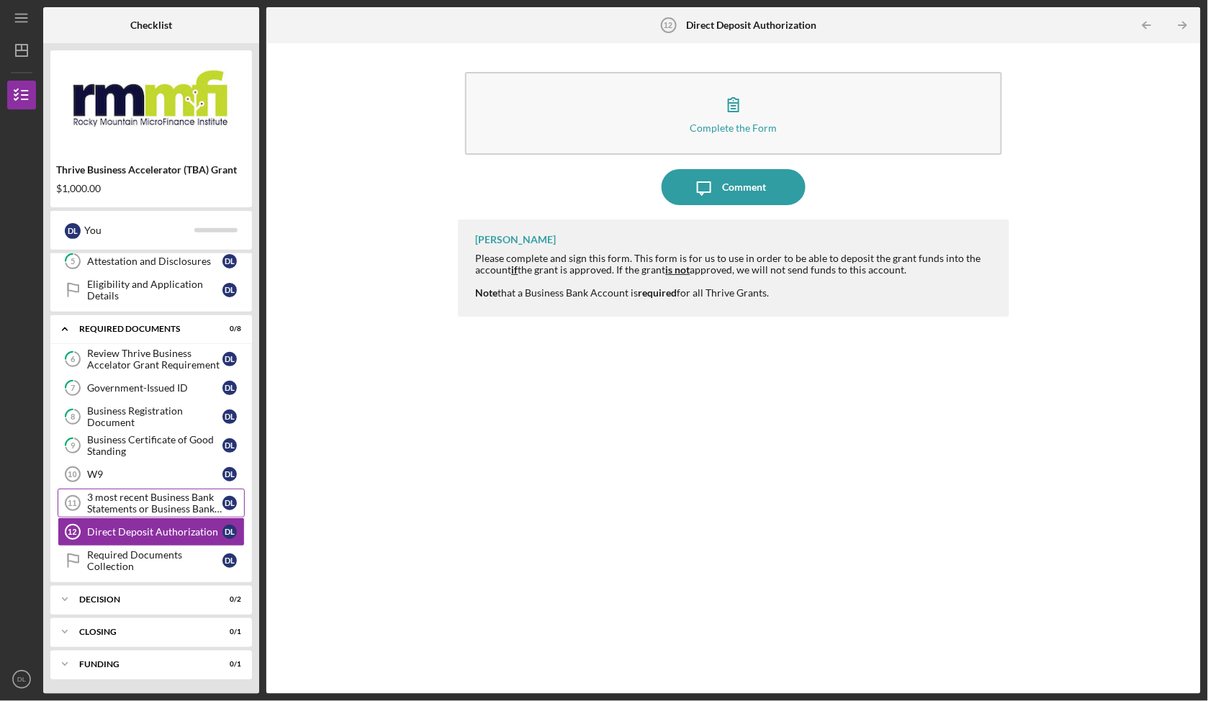
click at [191, 507] on div "3 most recent Business Bank Statements or Business Bank Account Supporting Docu…" at bounding box center [154, 503] width 135 height 23
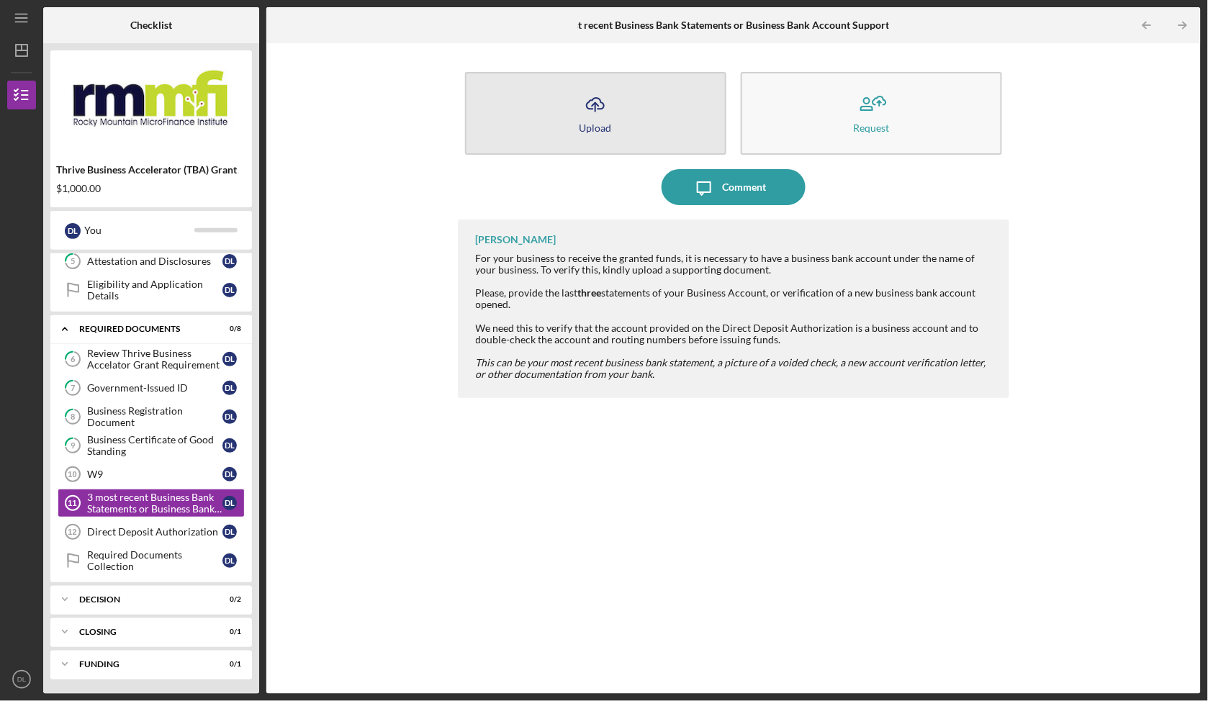
click at [610, 122] on div "Upload" at bounding box center [595, 127] width 32 height 11
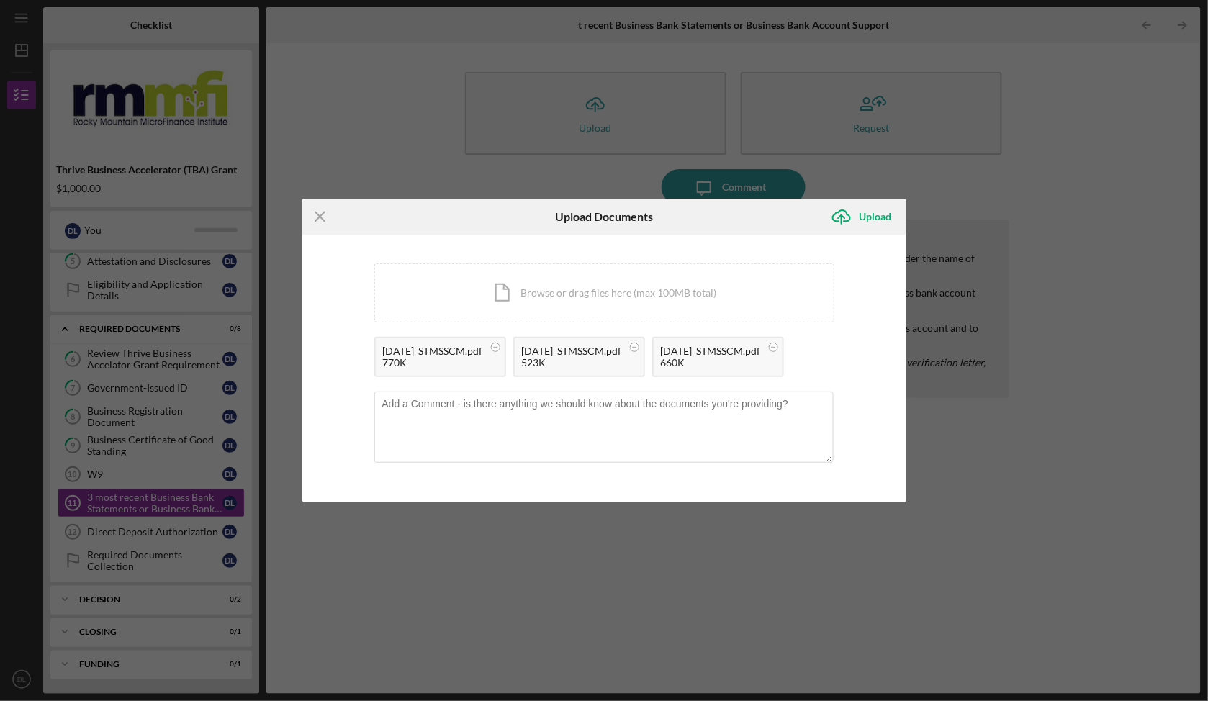
click at [426, 357] on div "770K" at bounding box center [433, 363] width 100 height 12
click at [865, 202] on div "Upload" at bounding box center [875, 216] width 32 height 29
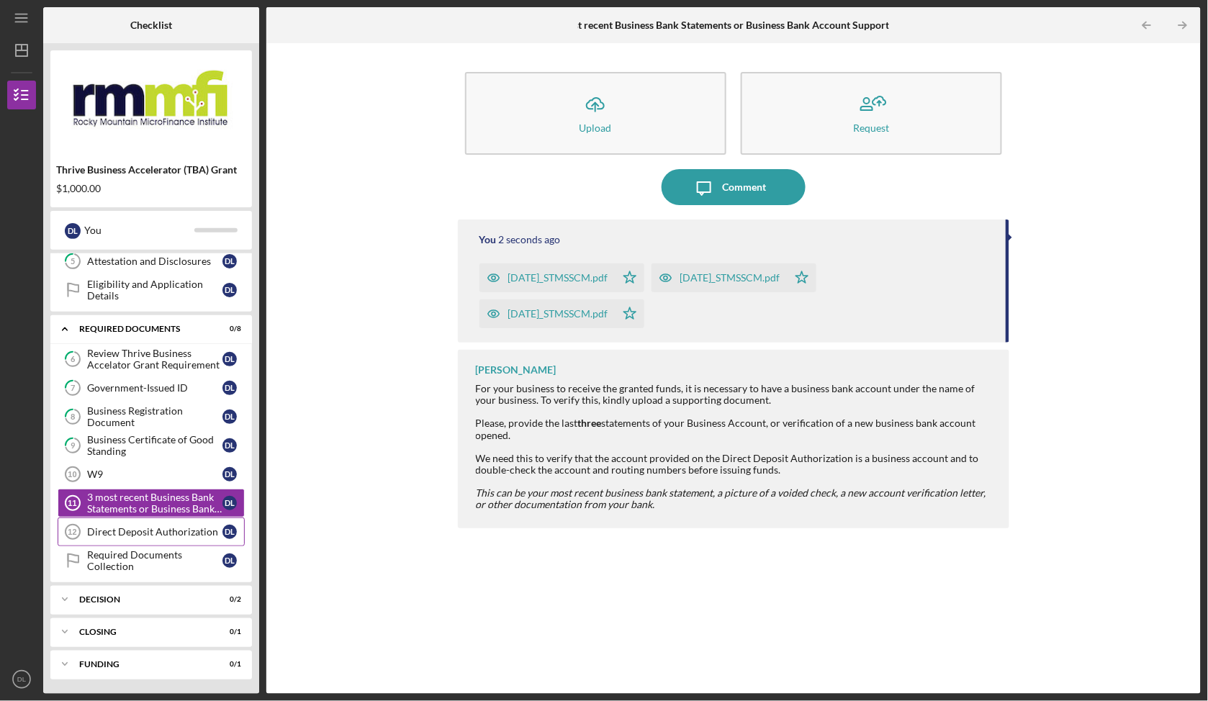
click at [125, 533] on div "Direct Deposit Authorization" at bounding box center [154, 532] width 135 height 12
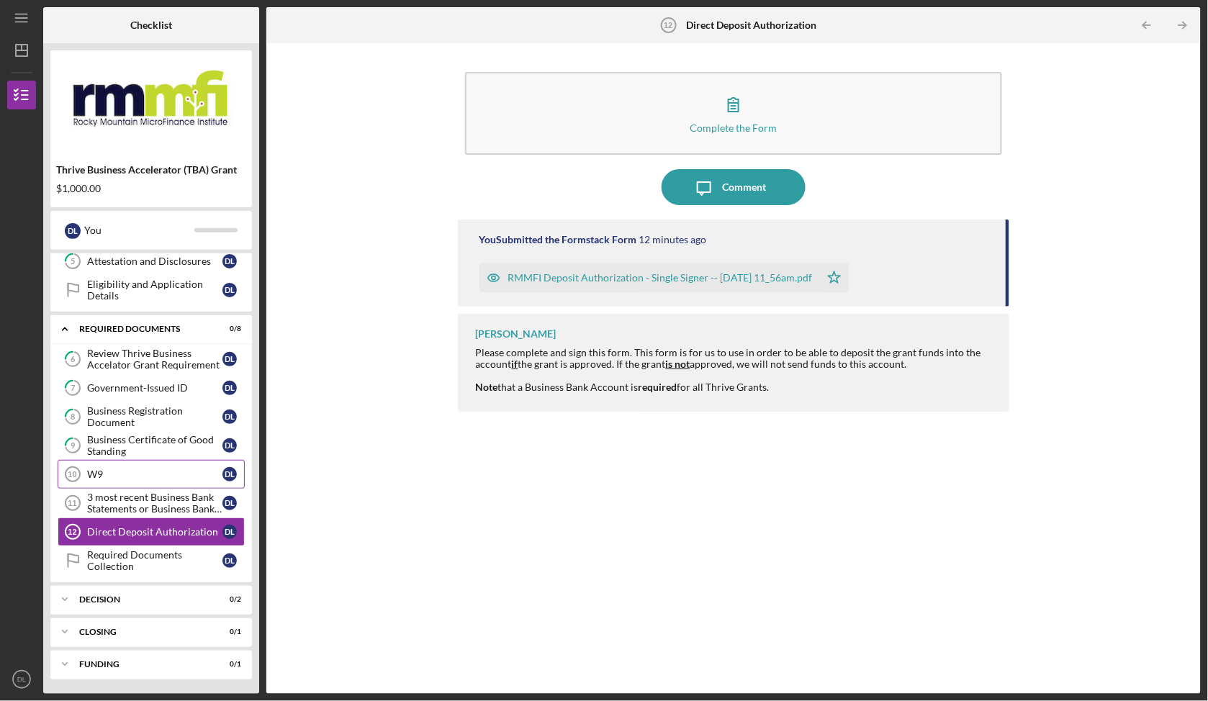
click at [130, 476] on div "W9" at bounding box center [154, 475] width 135 height 12
